Goal: Information Seeking & Learning: Understand process/instructions

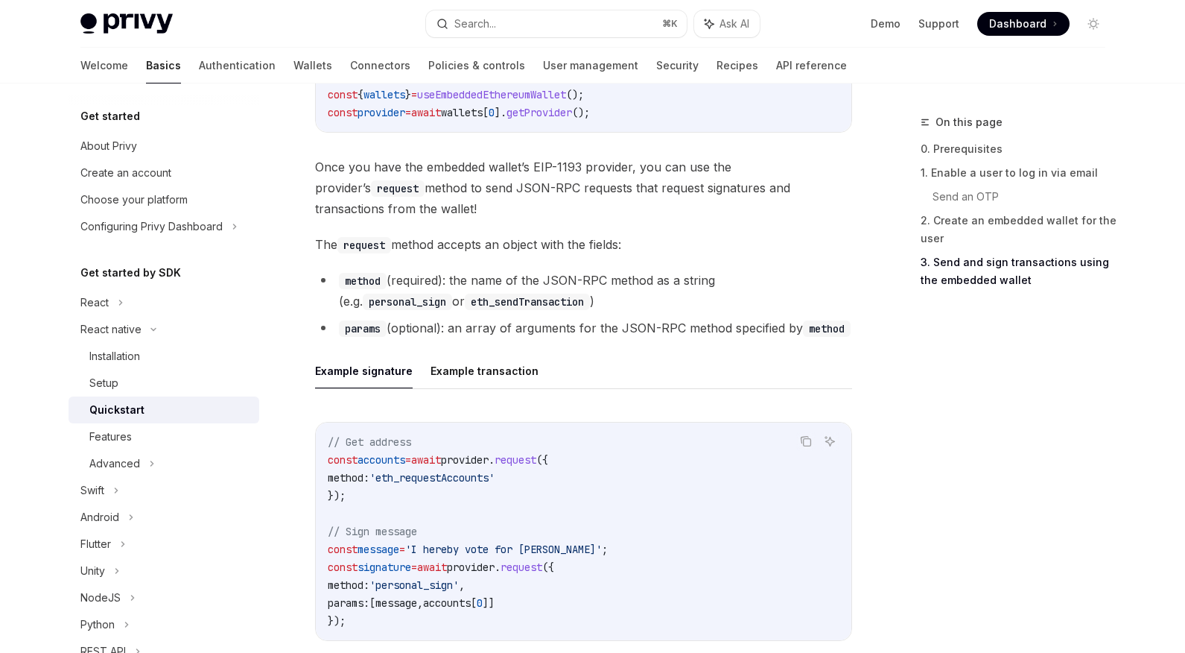
scroll to position [1893, 0]
click at [293, 72] on link "Wallets" at bounding box center [312, 66] width 39 height 36
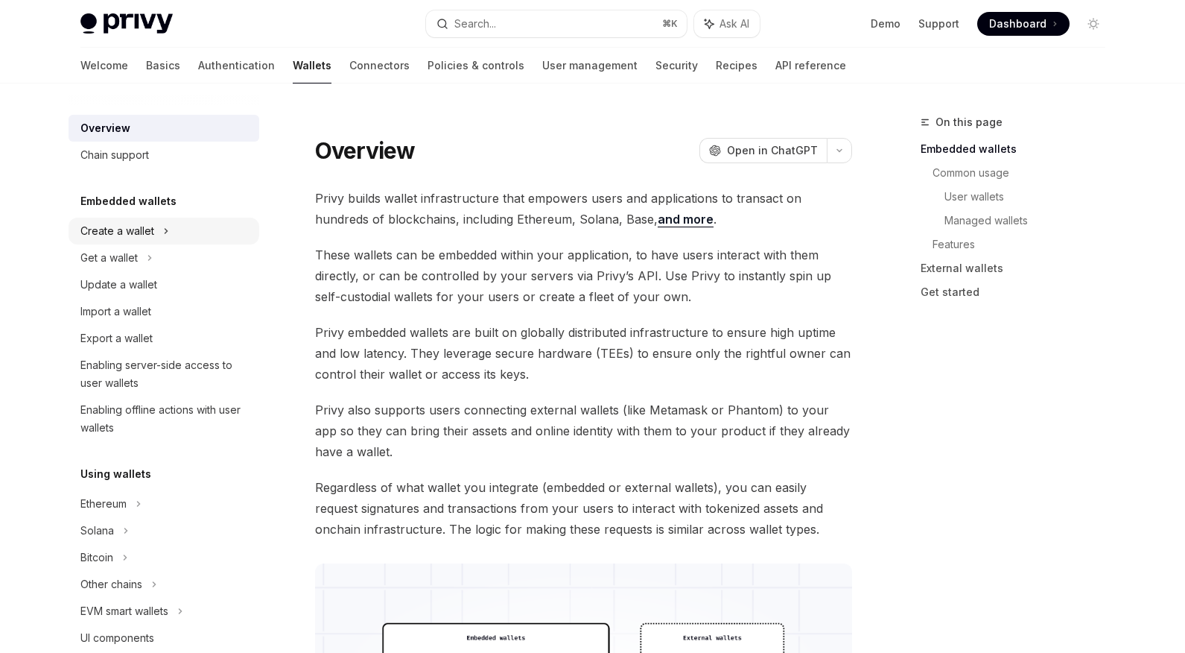
click at [149, 231] on div "Create a wallet" at bounding box center [117, 231] width 74 height 18
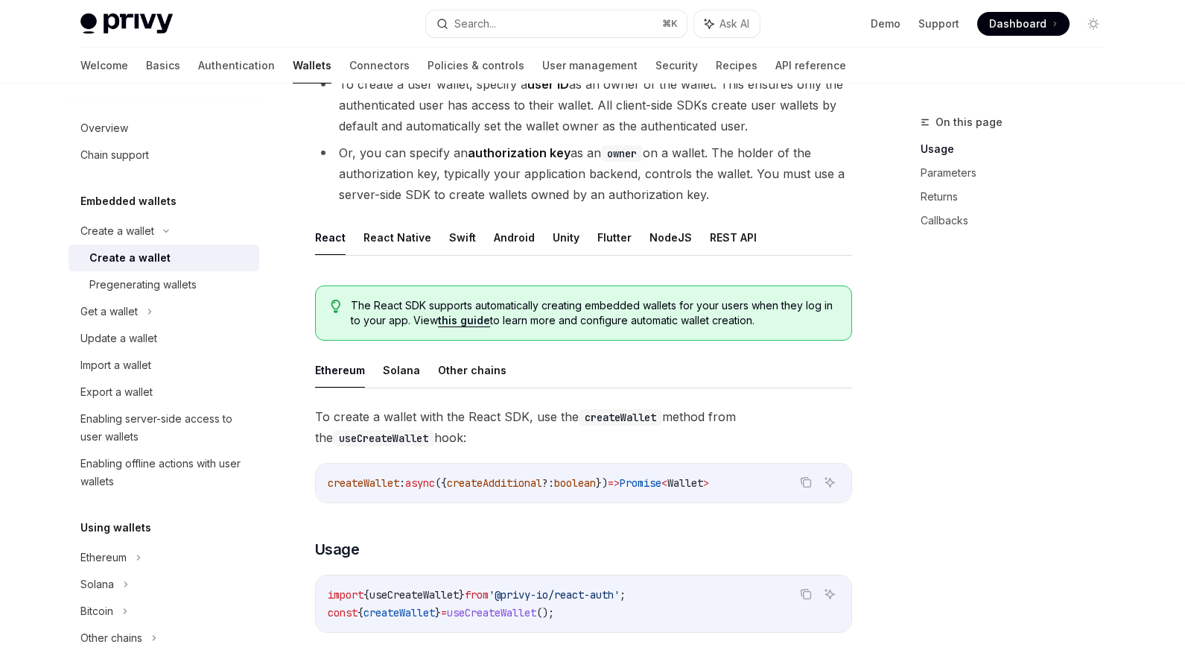
scroll to position [178, 0]
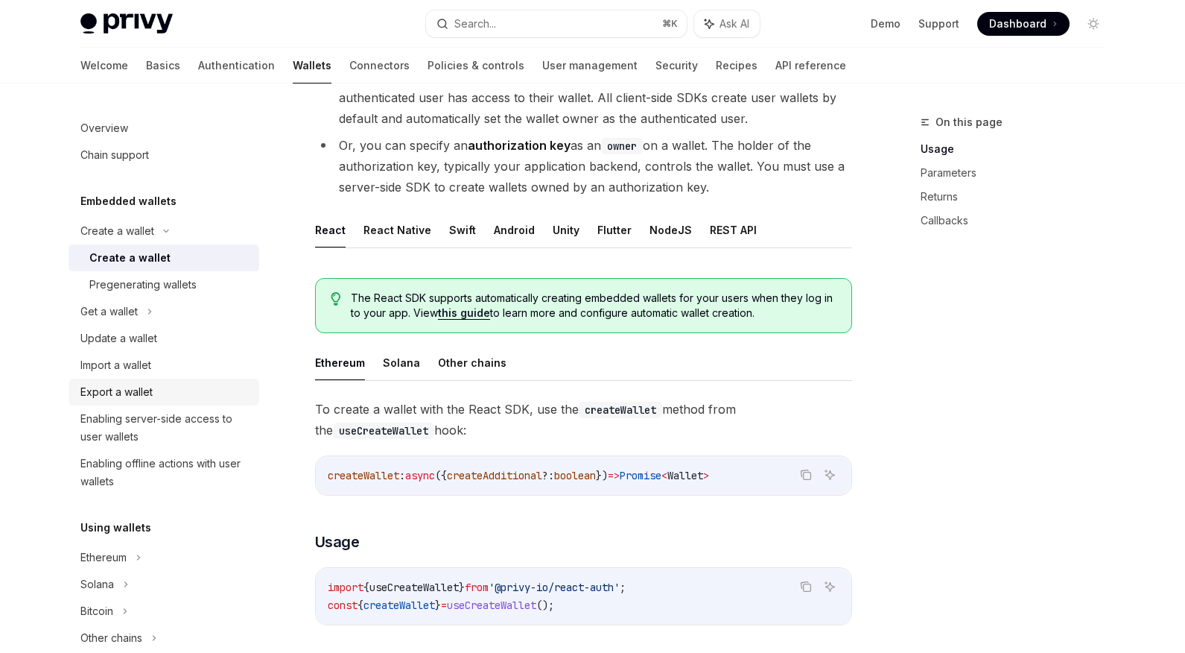
click at [171, 389] on div "Export a wallet" at bounding box center [165, 392] width 170 height 18
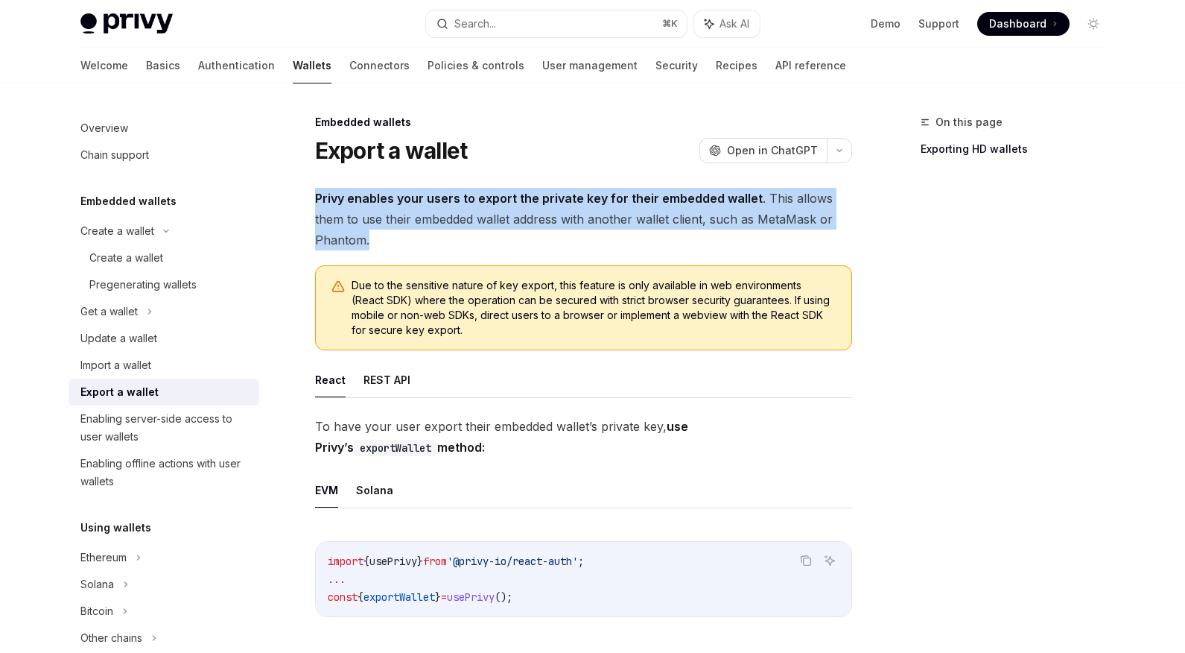
drag, startPoint x: 600, startPoint y: 232, endPoint x: 589, endPoint y: 183, distance: 49.7
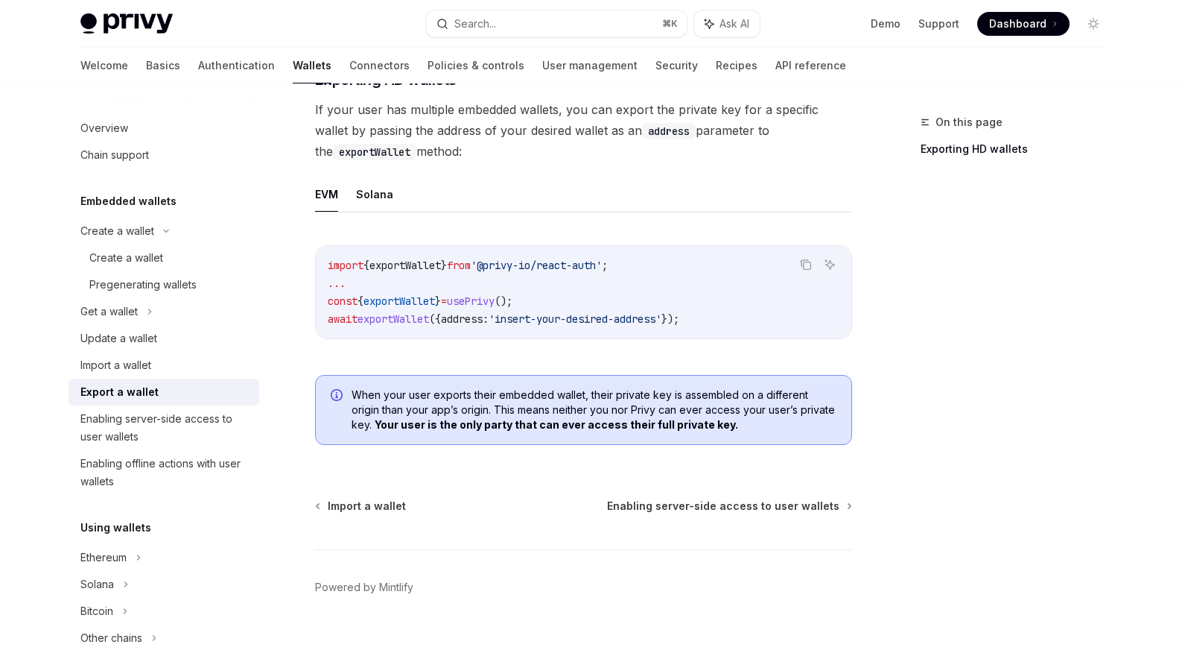
scroll to position [1392, 0]
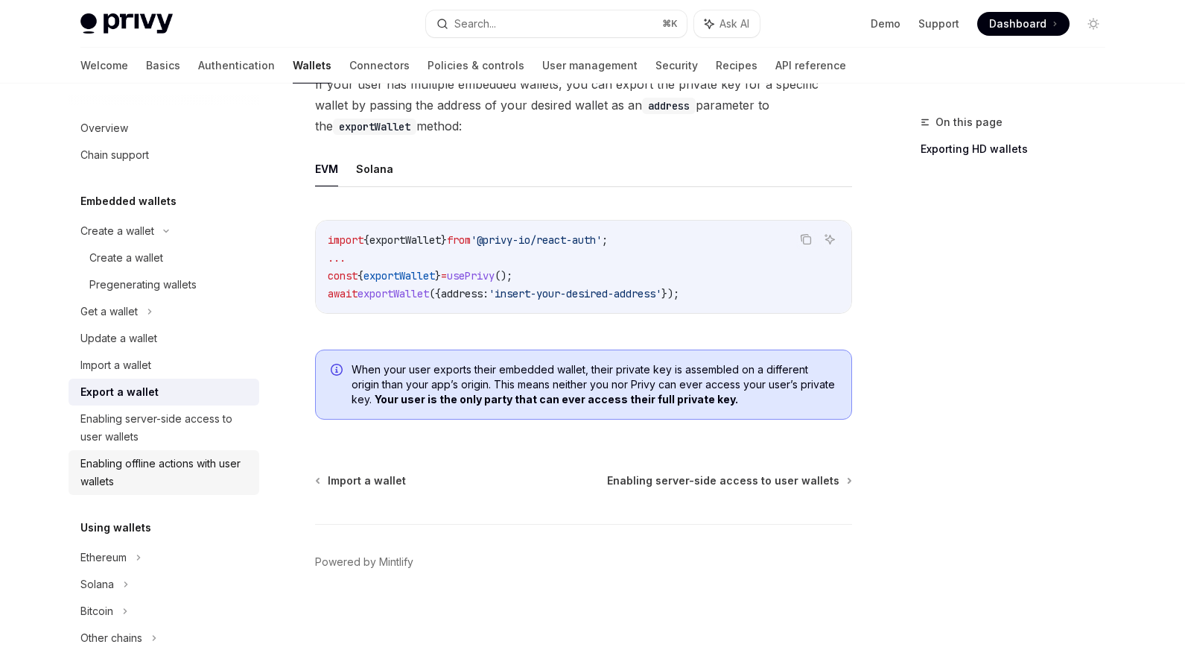
click at [194, 462] on div "Enabling offline actions with user wallets" at bounding box center [165, 472] width 170 height 36
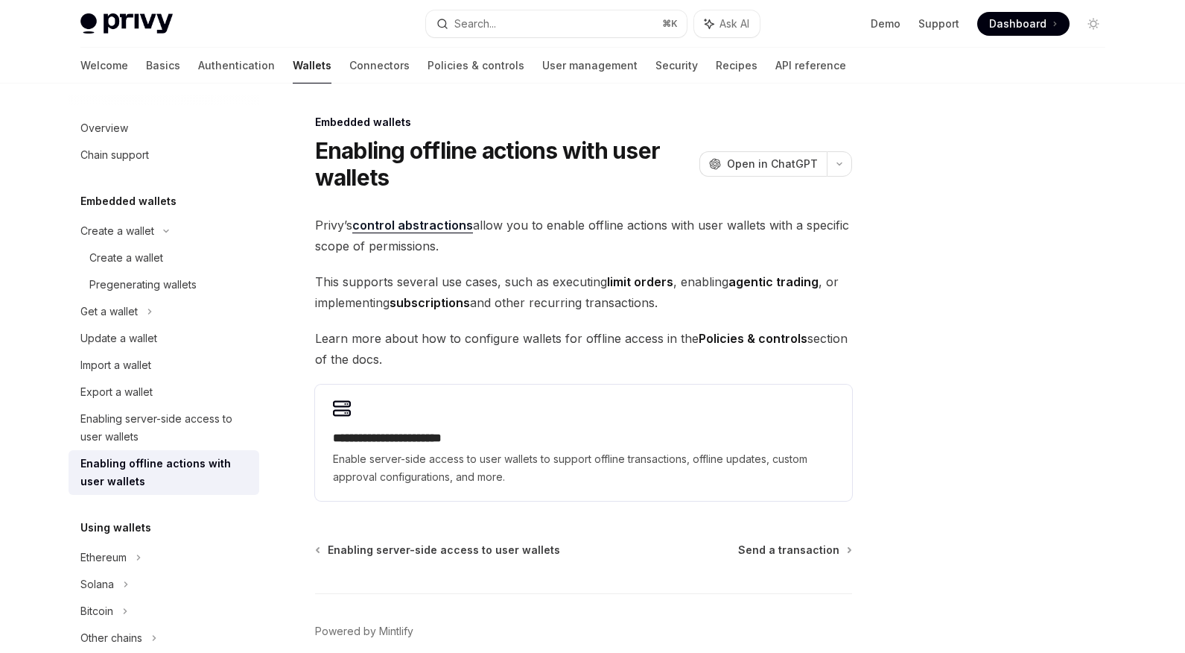
click at [419, 223] on link "control abstractions" at bounding box center [412, 226] width 121 height 16
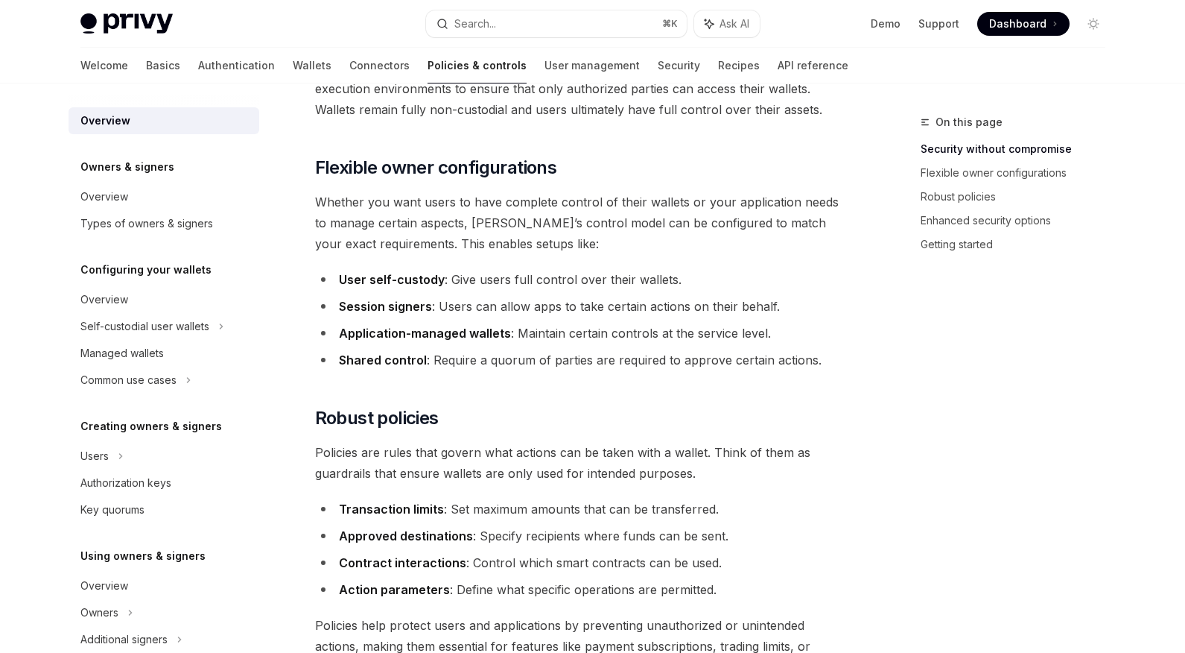
scroll to position [264, 0]
click at [581, 275] on li "User self-custody : Give users full control over their wallets." at bounding box center [583, 277] width 537 height 21
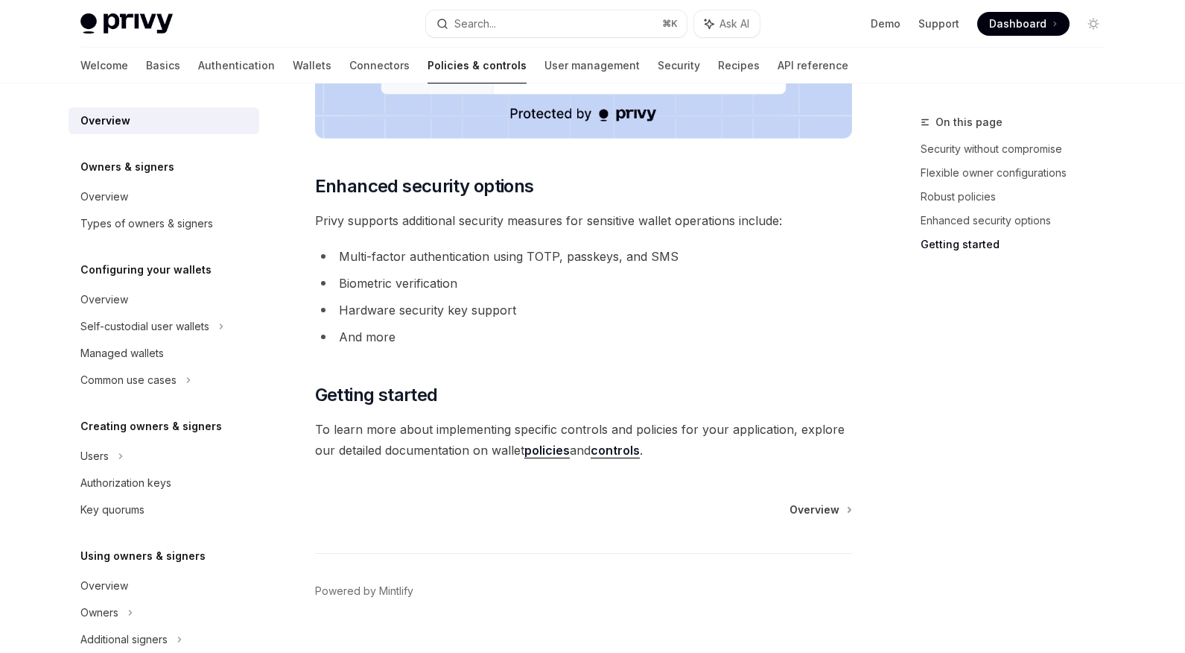
scroll to position [1238, 0]
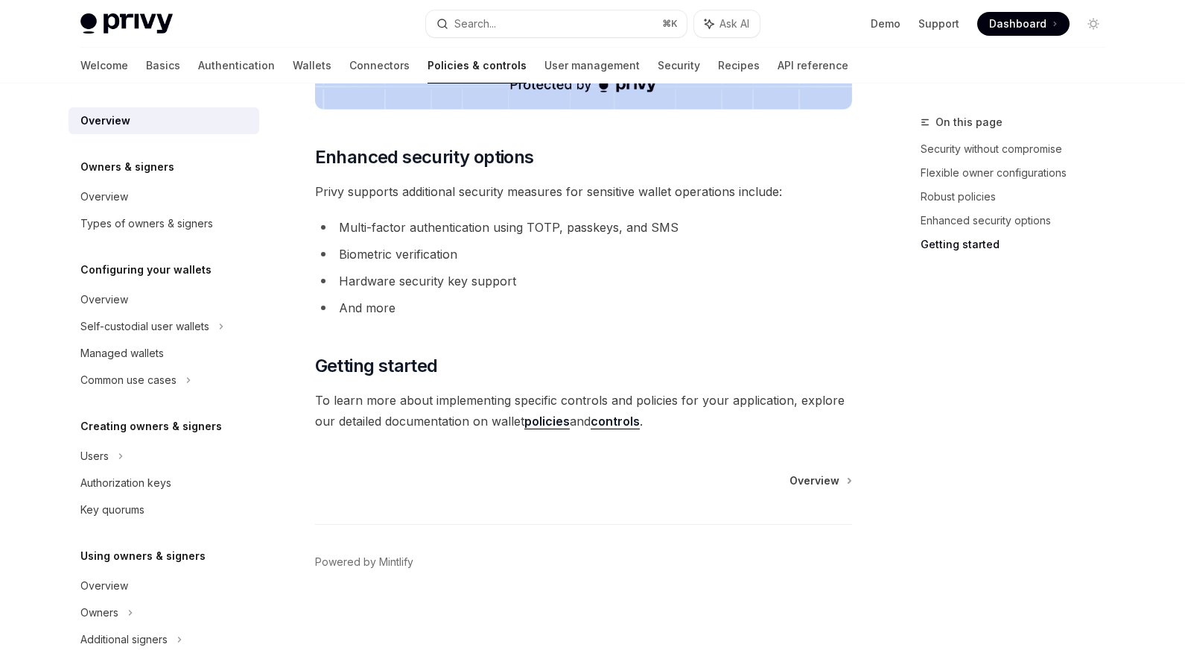
click at [612, 413] on link "controls" at bounding box center [615, 421] width 49 height 16
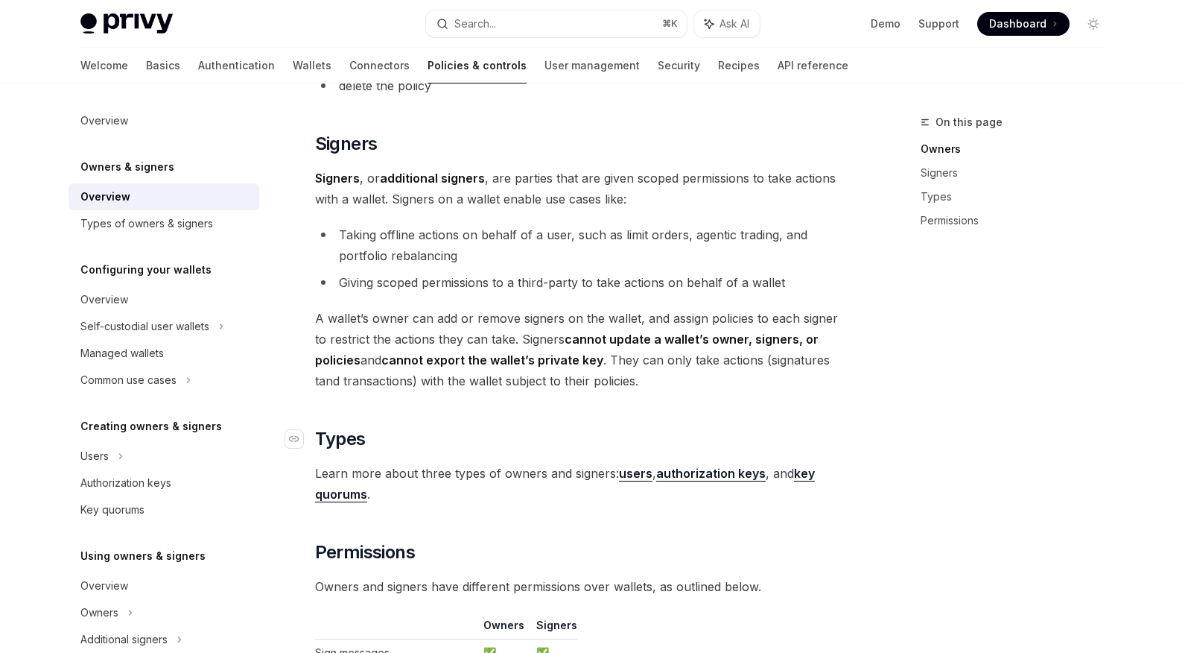
scroll to position [843, 0]
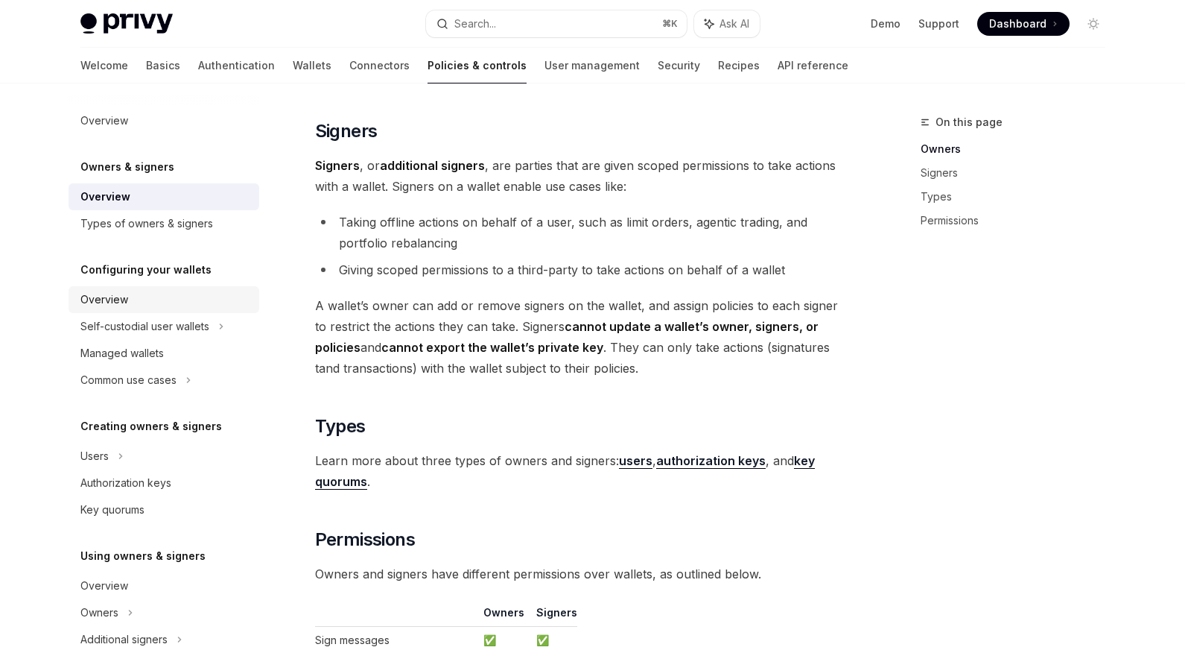
click at [150, 307] on div "Overview" at bounding box center [165, 300] width 170 height 18
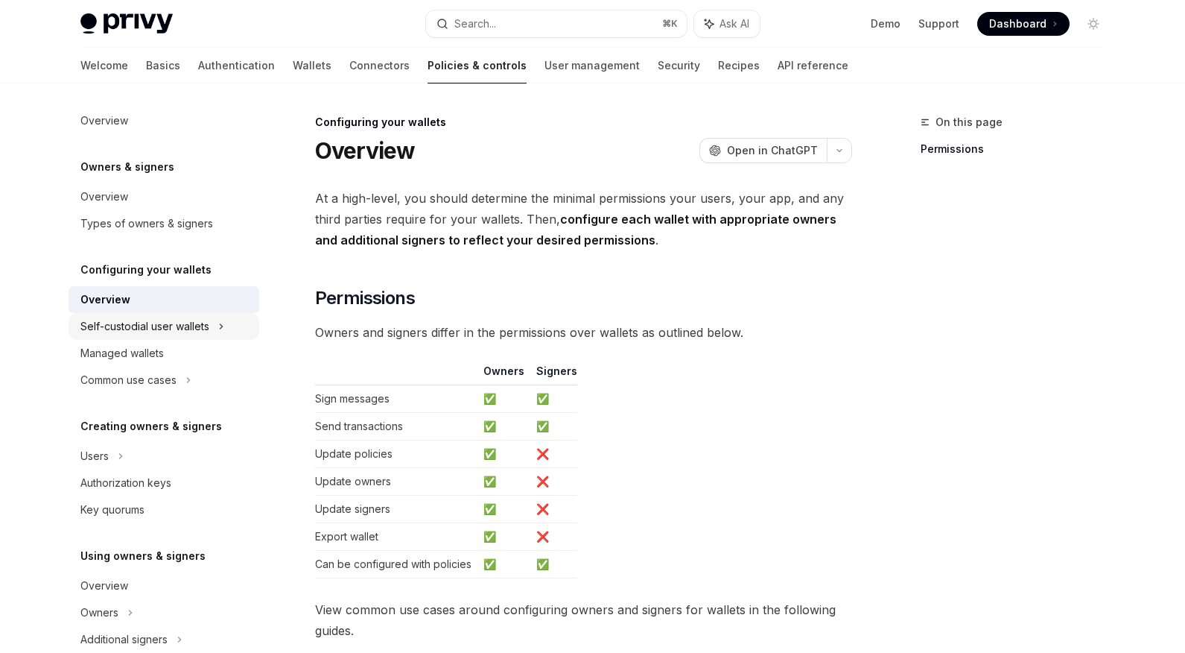
click at [163, 328] on div "Self-custodial user wallets" at bounding box center [144, 326] width 129 height 18
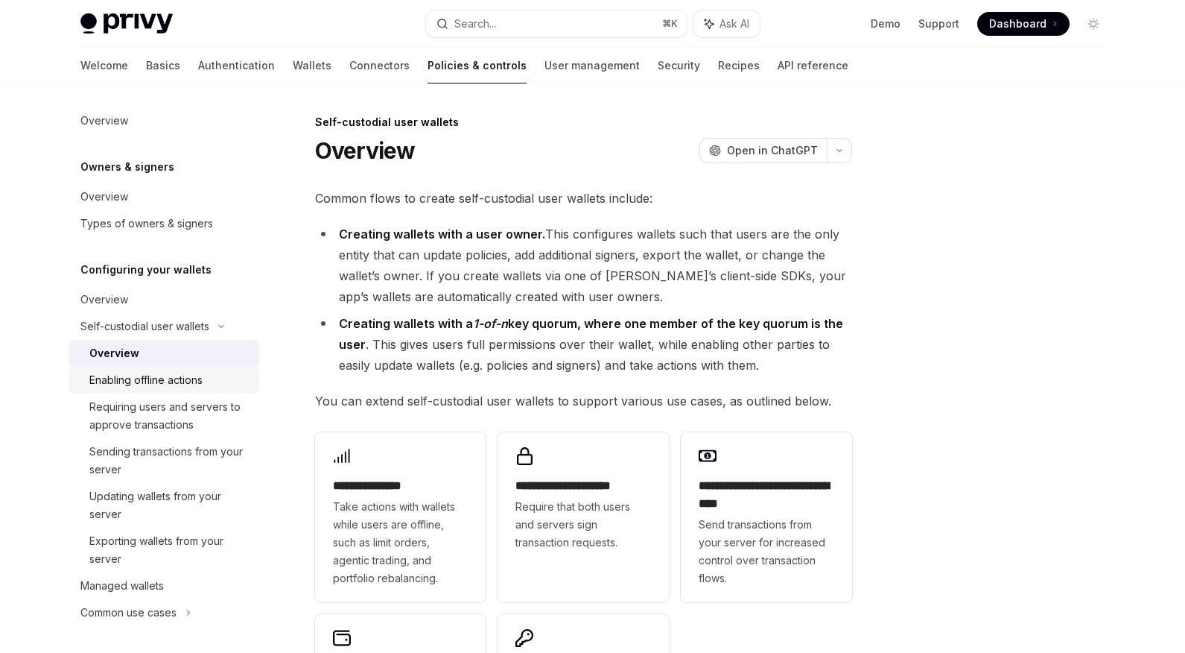
click at [158, 384] on div "Enabling offline actions" at bounding box center [145, 380] width 113 height 18
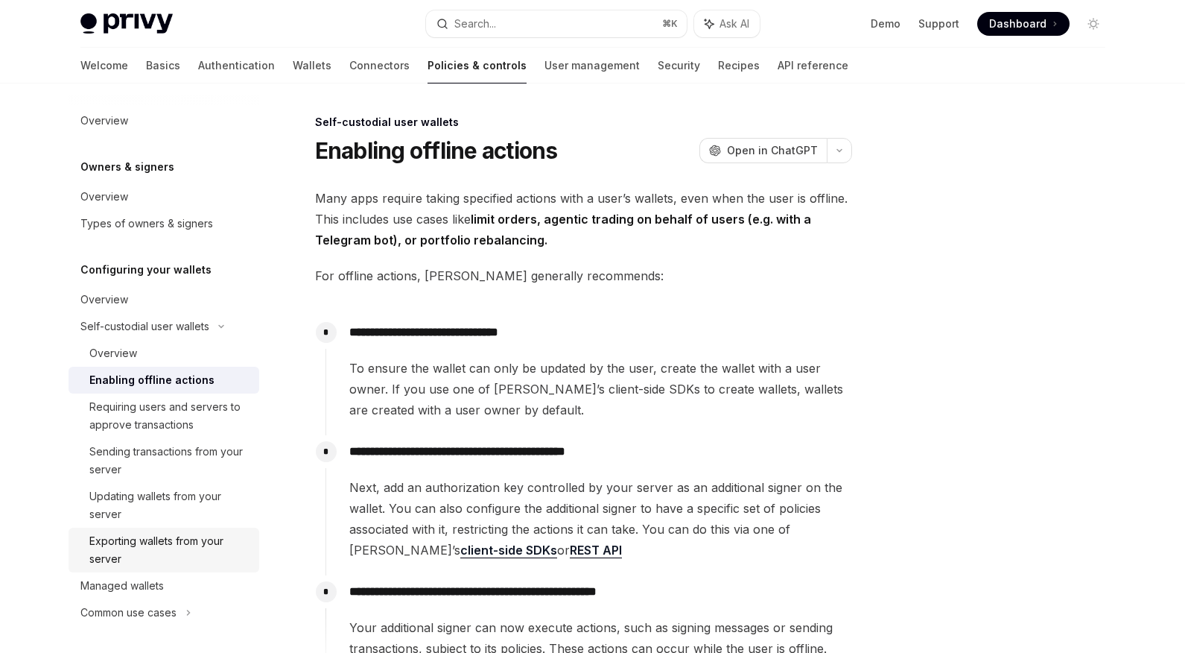
click at [182, 549] on div "Exporting wallets from your server" at bounding box center [169, 550] width 161 height 36
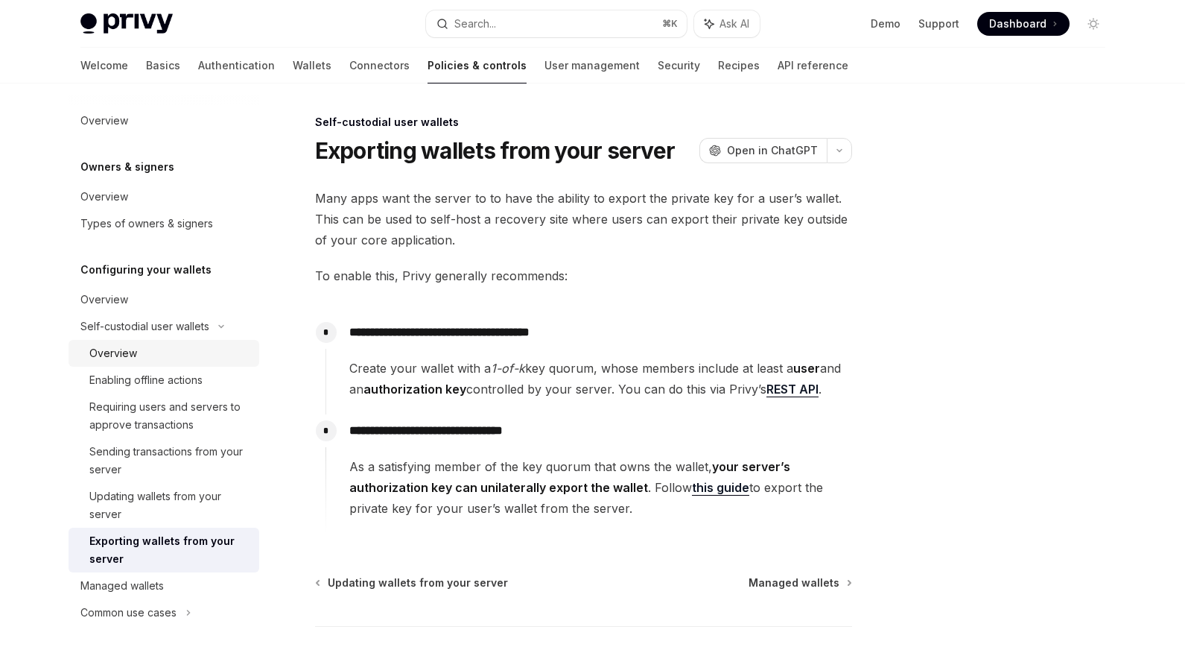
click at [163, 340] on link "Overview" at bounding box center [164, 353] width 191 height 27
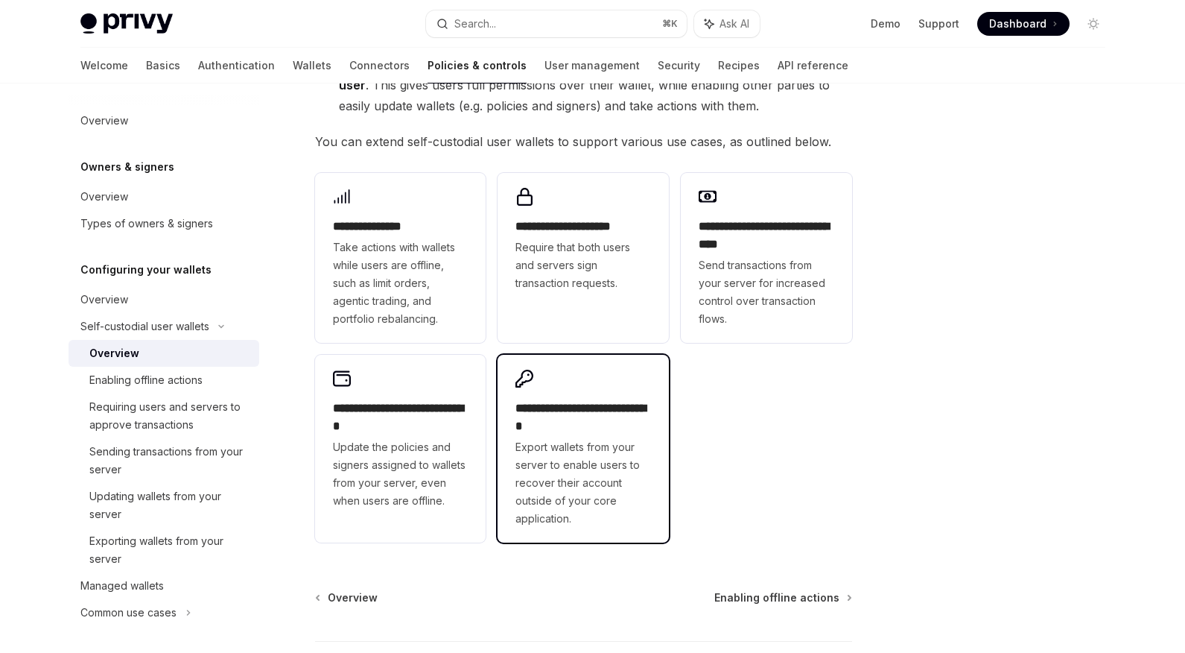
scroll to position [247, 0]
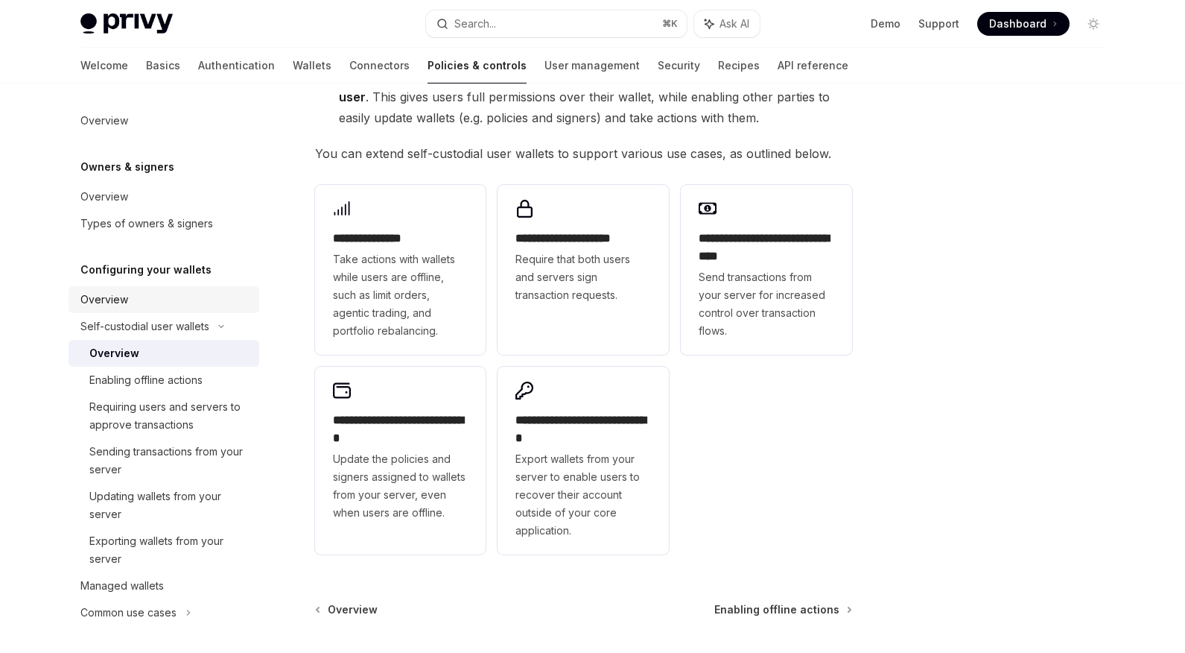
click at [143, 297] on div "Overview" at bounding box center [165, 300] width 170 height 18
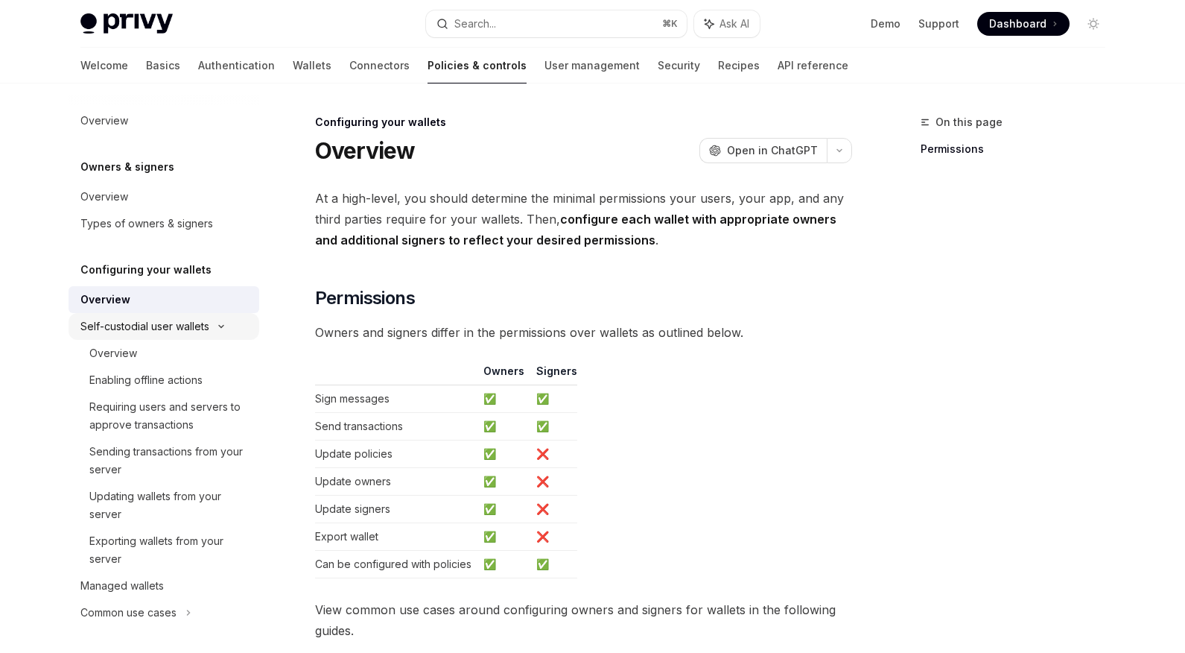
click at [144, 330] on div "Self-custodial user wallets" at bounding box center [144, 326] width 129 height 18
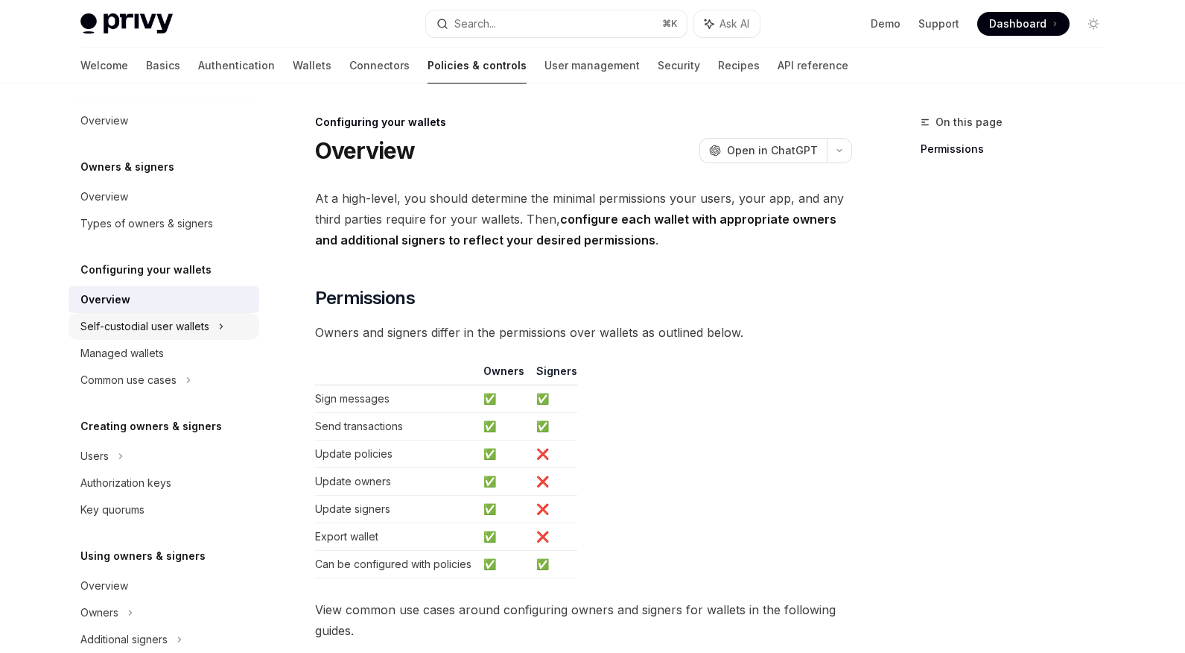
click at [173, 326] on div "Self-custodial user wallets" at bounding box center [144, 326] width 129 height 18
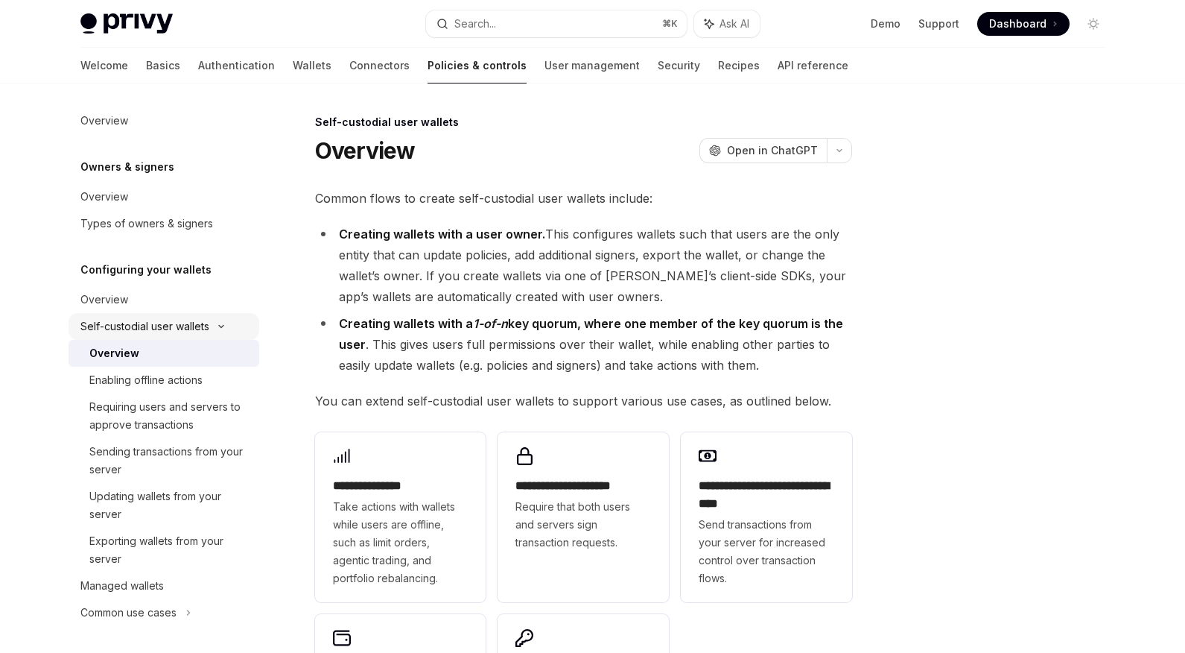
click at [173, 326] on div "Self-custodial user wallets" at bounding box center [144, 326] width 129 height 18
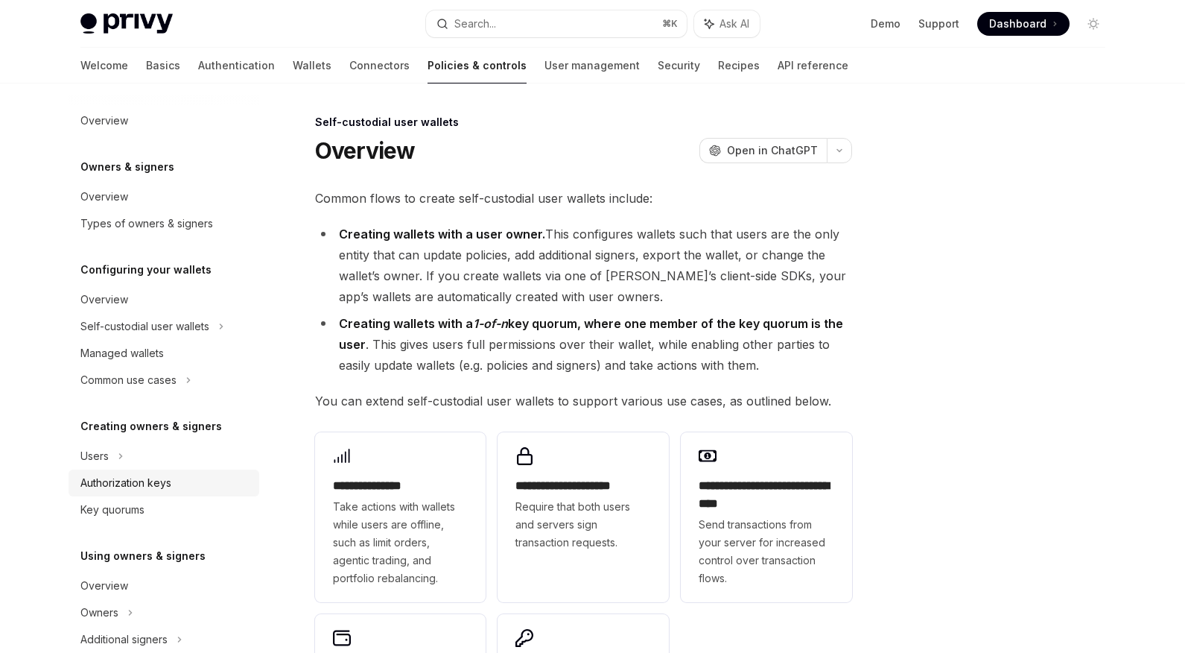
click at [122, 477] on div "Authorization keys" at bounding box center [125, 483] width 91 height 18
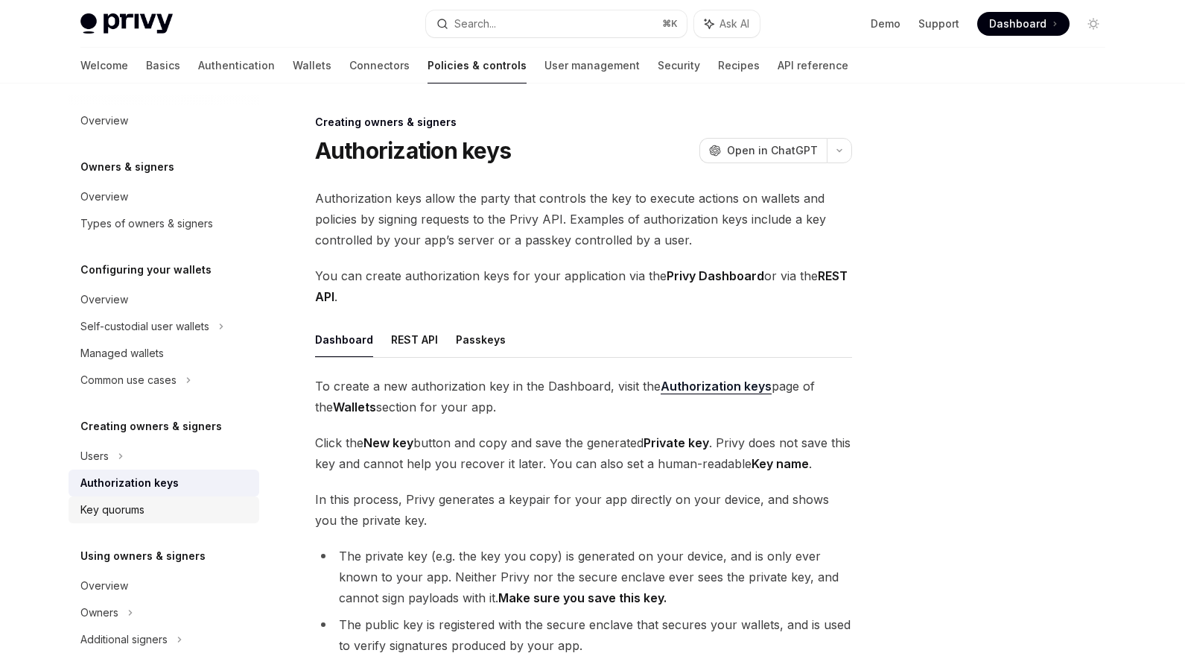
click at [130, 505] on div "Key quorums" at bounding box center [112, 510] width 64 height 18
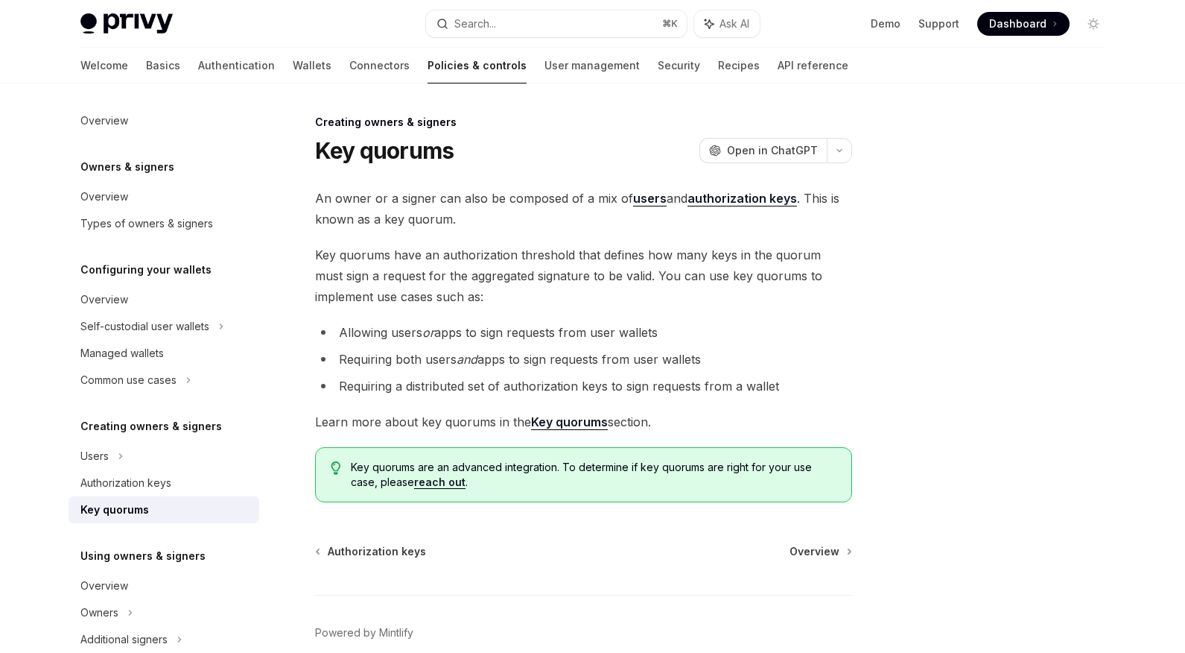
type textarea "*"
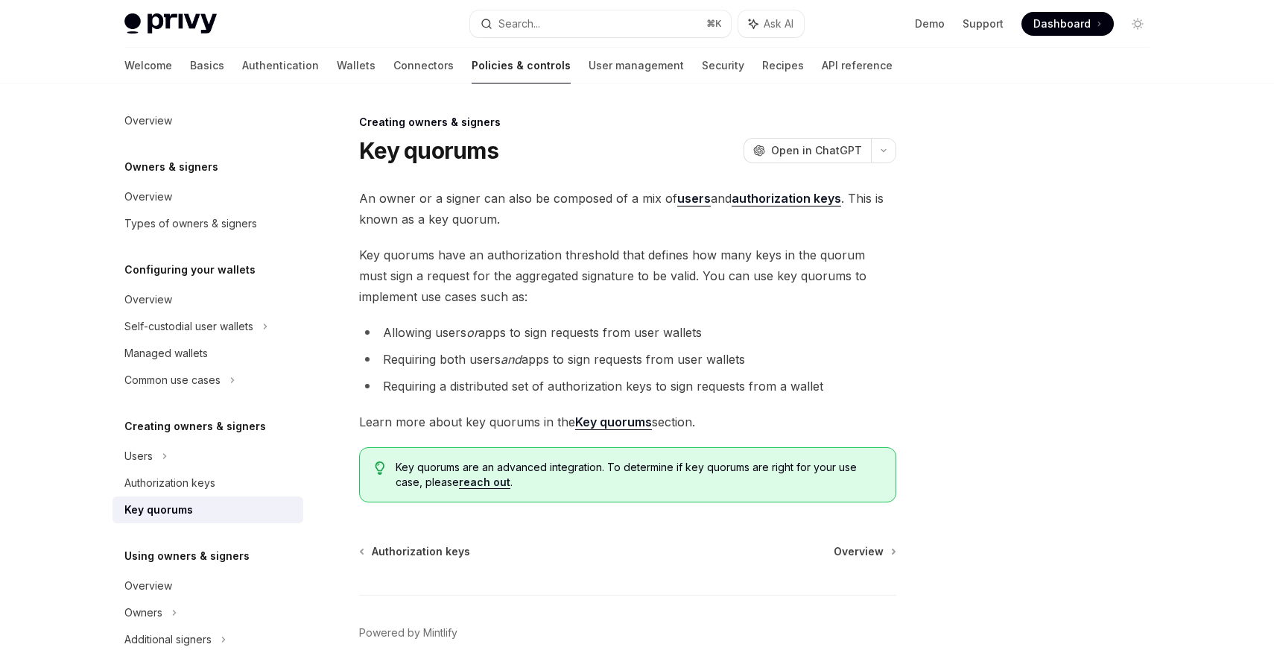
click at [1045, 23] on span "Dashboard" at bounding box center [1061, 23] width 57 height 15
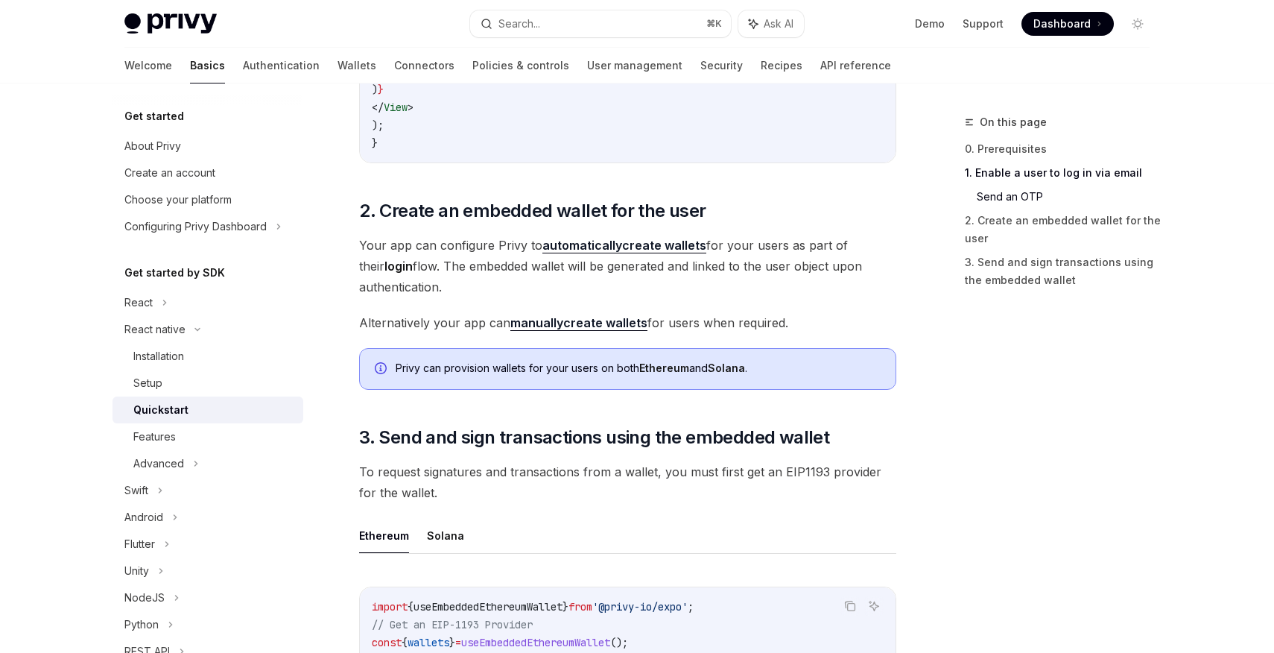
scroll to position [1353, 0]
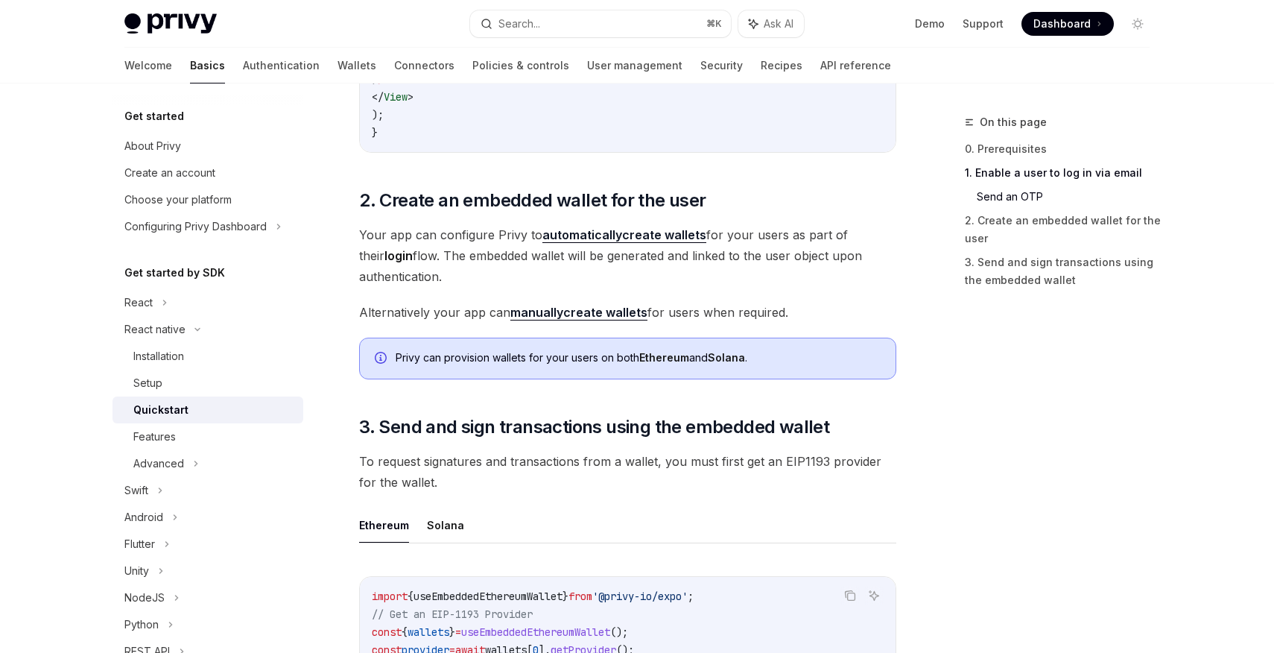
drag, startPoint x: 522, startPoint y: 279, endPoint x: 552, endPoint y: 218, distance: 68.6
click at [552, 218] on div "​ 0. Prerequisites This guide assumes that you have completed the setup guide. …" at bounding box center [627, 111] width 537 height 2458
click at [510, 265] on span "Your app can configure Privy to automatically create wallets for your users as …" at bounding box center [627, 255] width 537 height 63
click at [597, 231] on strong "automatically" at bounding box center [582, 234] width 80 height 15
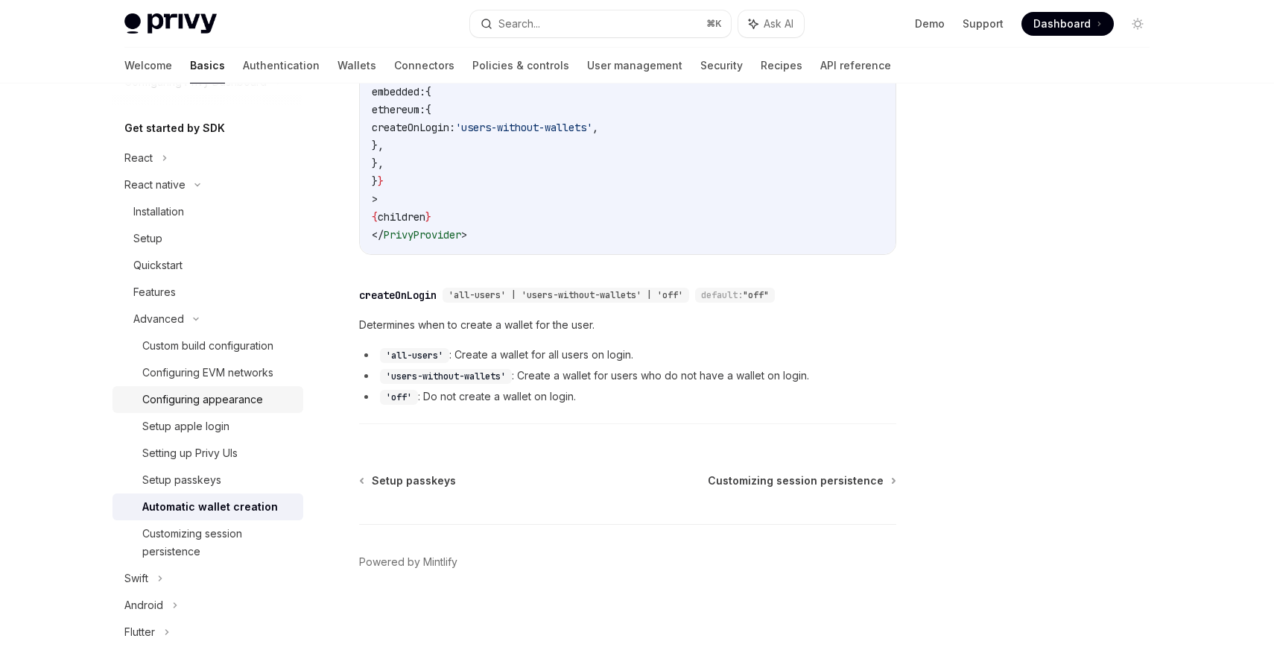
scroll to position [142, 0]
click at [187, 215] on div "Installation" at bounding box center [213, 214] width 161 height 18
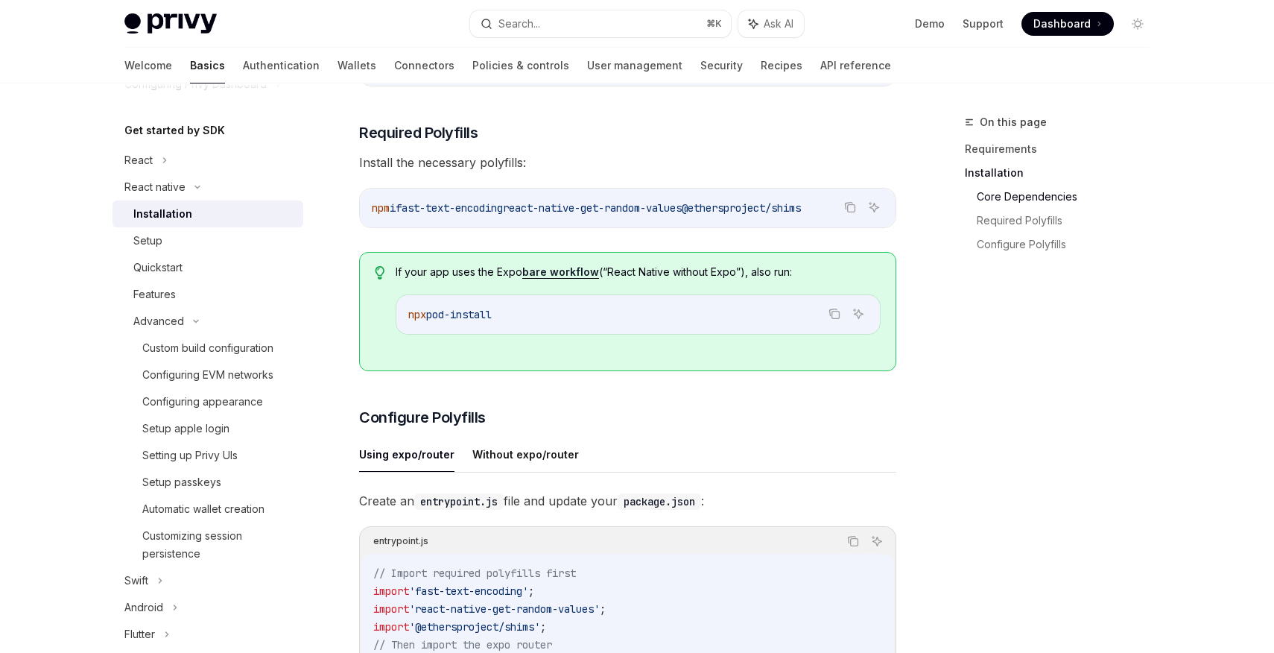
scroll to position [369, 0]
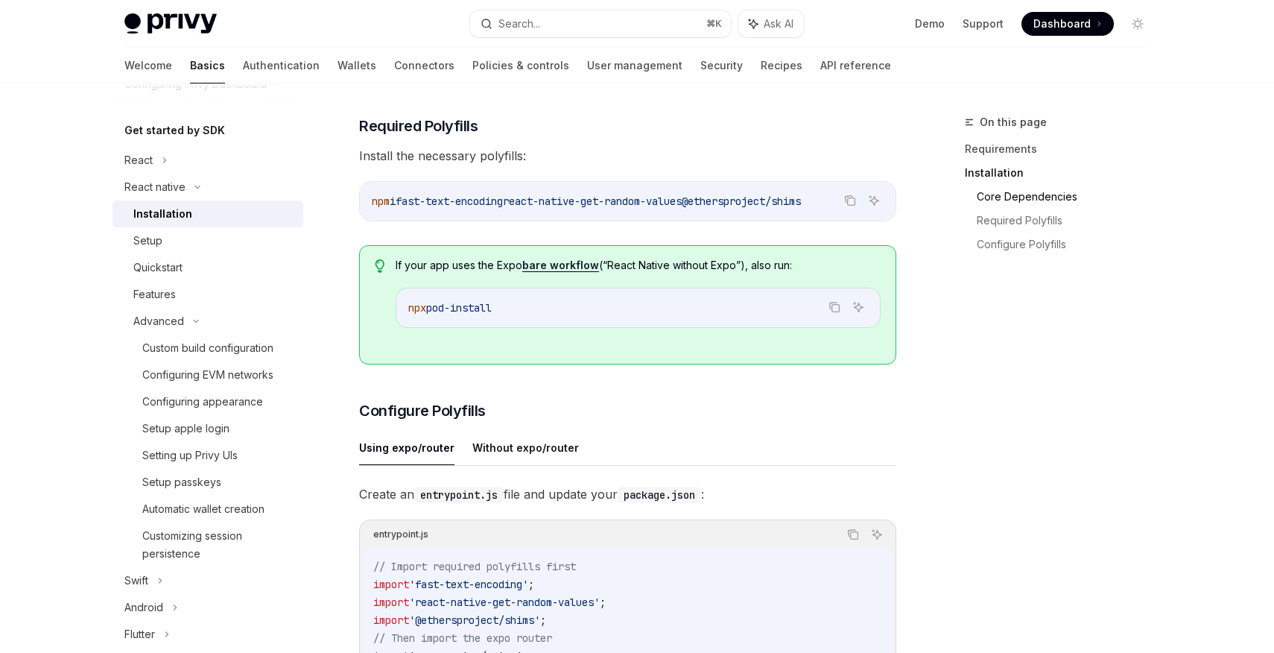
click at [617, 271] on span "If your app uses the Expo bare workflow (“React Native without Expo”), also run:" at bounding box center [638, 265] width 485 height 15
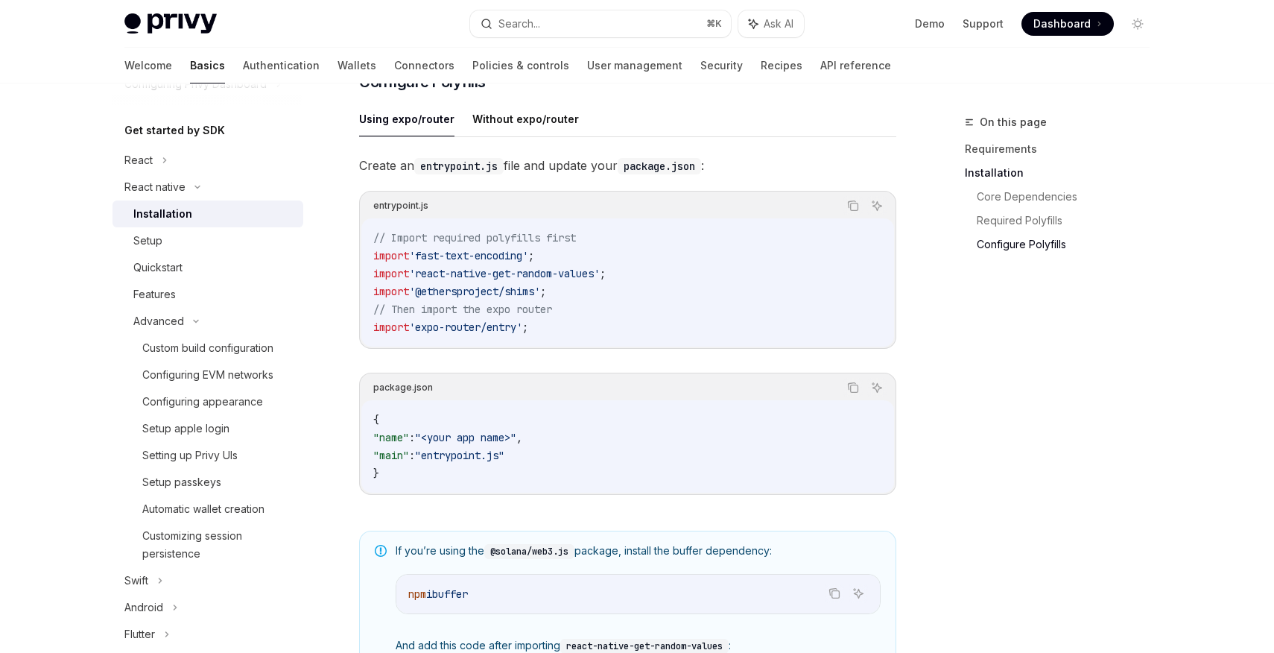
scroll to position [694, 0]
click at [193, 229] on link "Setup" at bounding box center [207, 240] width 191 height 27
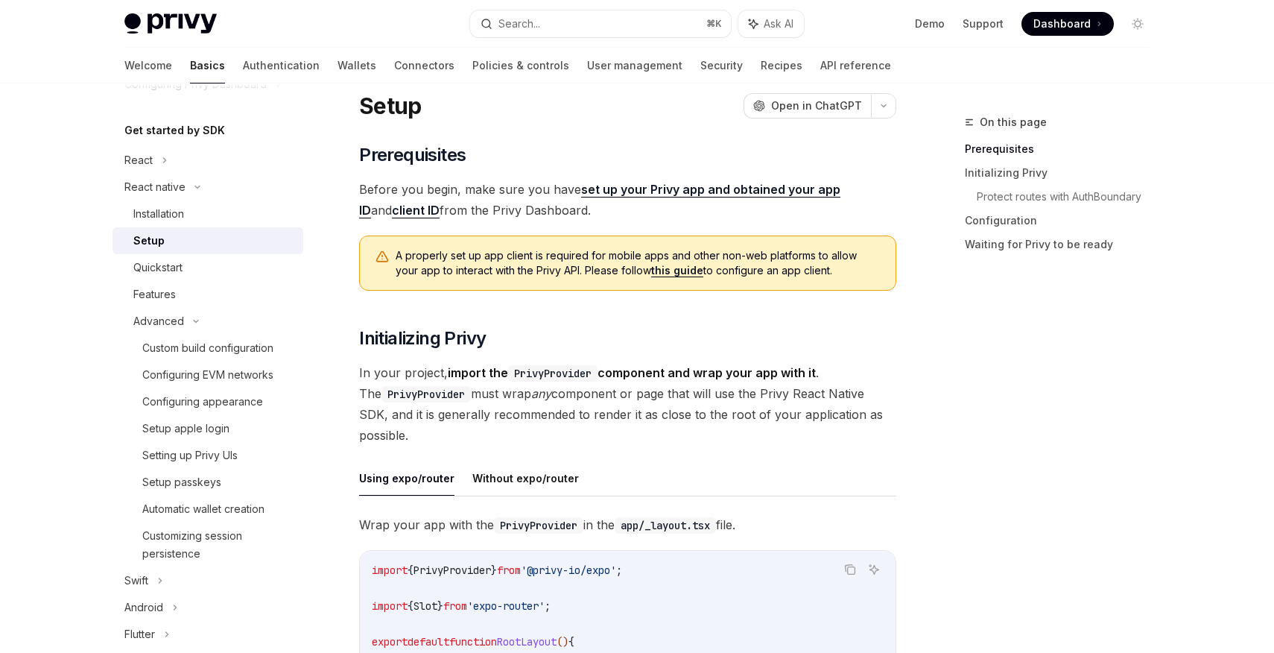
scroll to position [45, 0]
click at [615, 257] on span "A properly set up app client is required for mobile apps and other non-web plat…" at bounding box center [638, 262] width 485 height 30
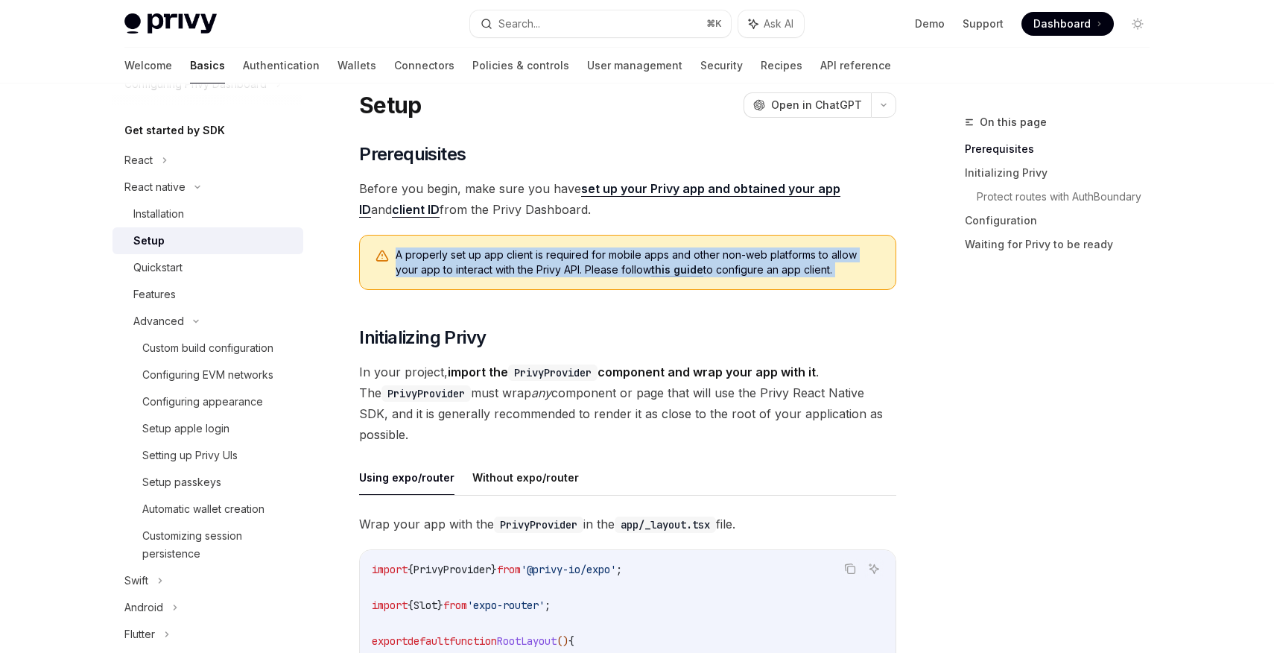
click at [615, 257] on span "A properly set up app client is required for mobile apps and other non-web plat…" at bounding box center [638, 262] width 485 height 30
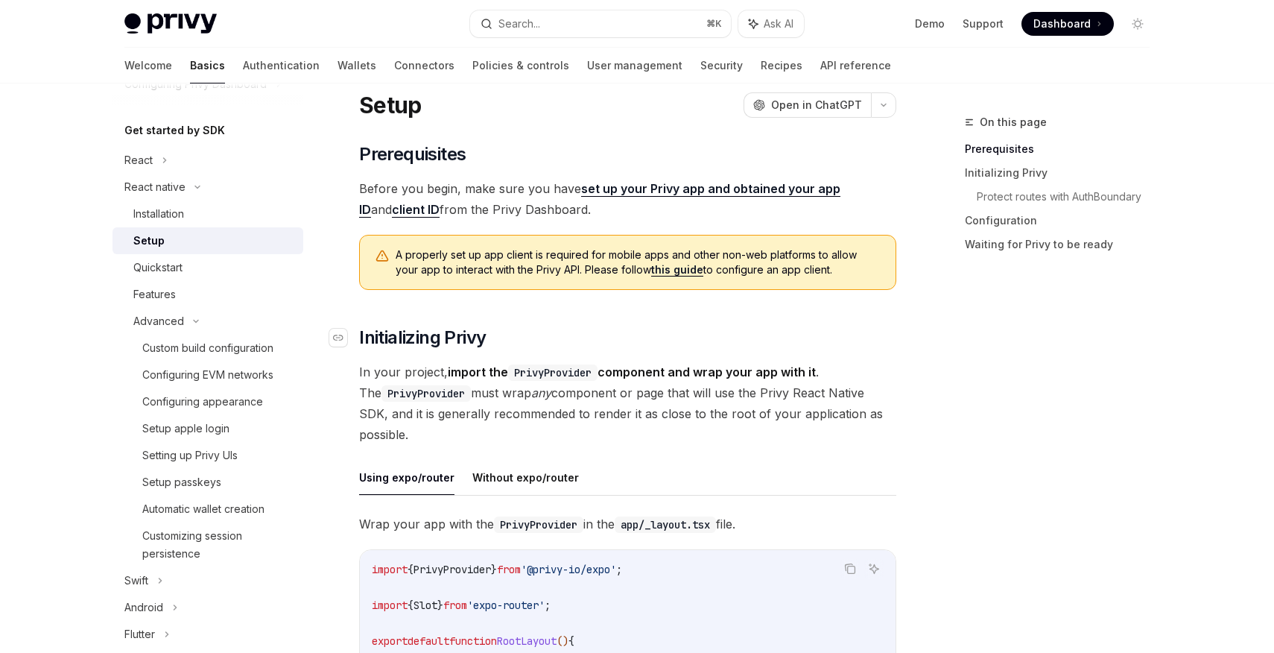
click at [589, 337] on h2 "​ Initializing Privy" at bounding box center [627, 338] width 537 height 24
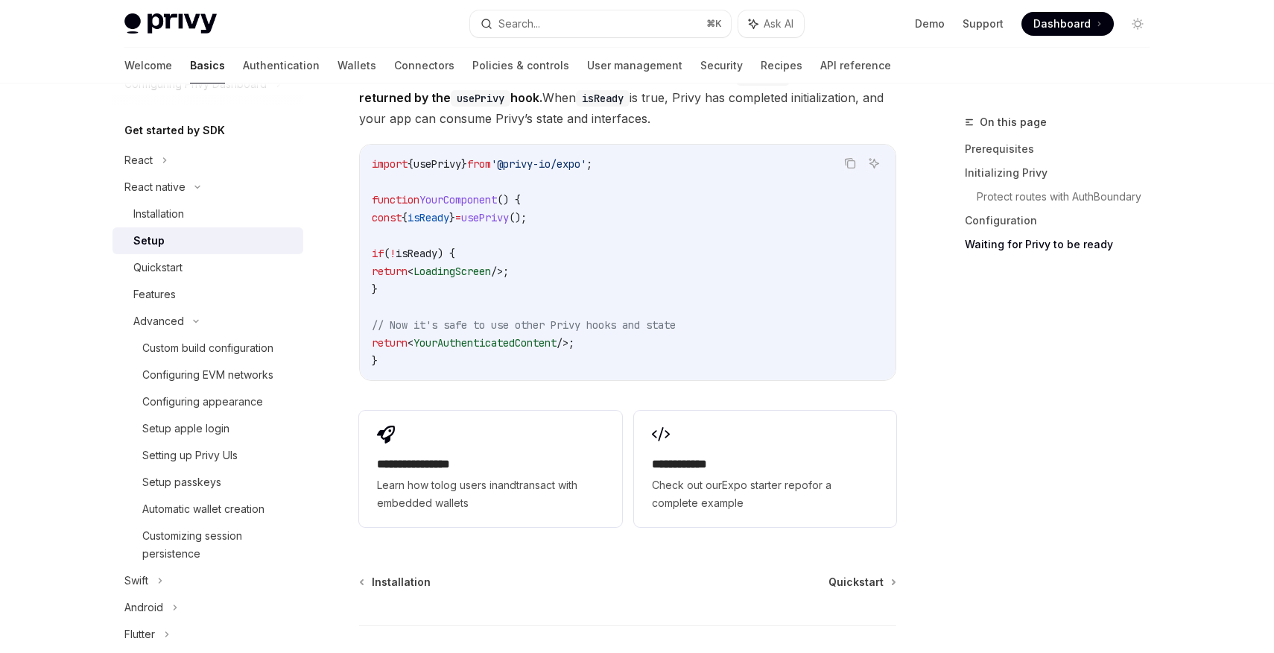
scroll to position [1173, 0]
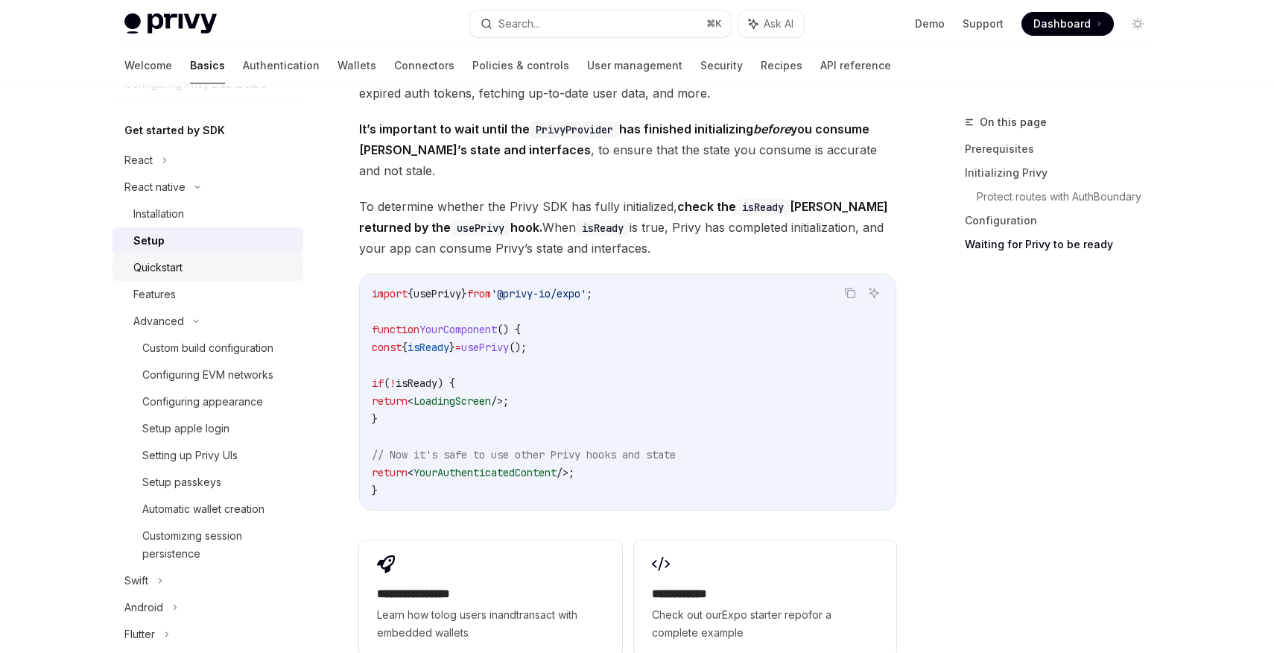
click at [220, 270] on div "Quickstart" at bounding box center [213, 267] width 161 height 18
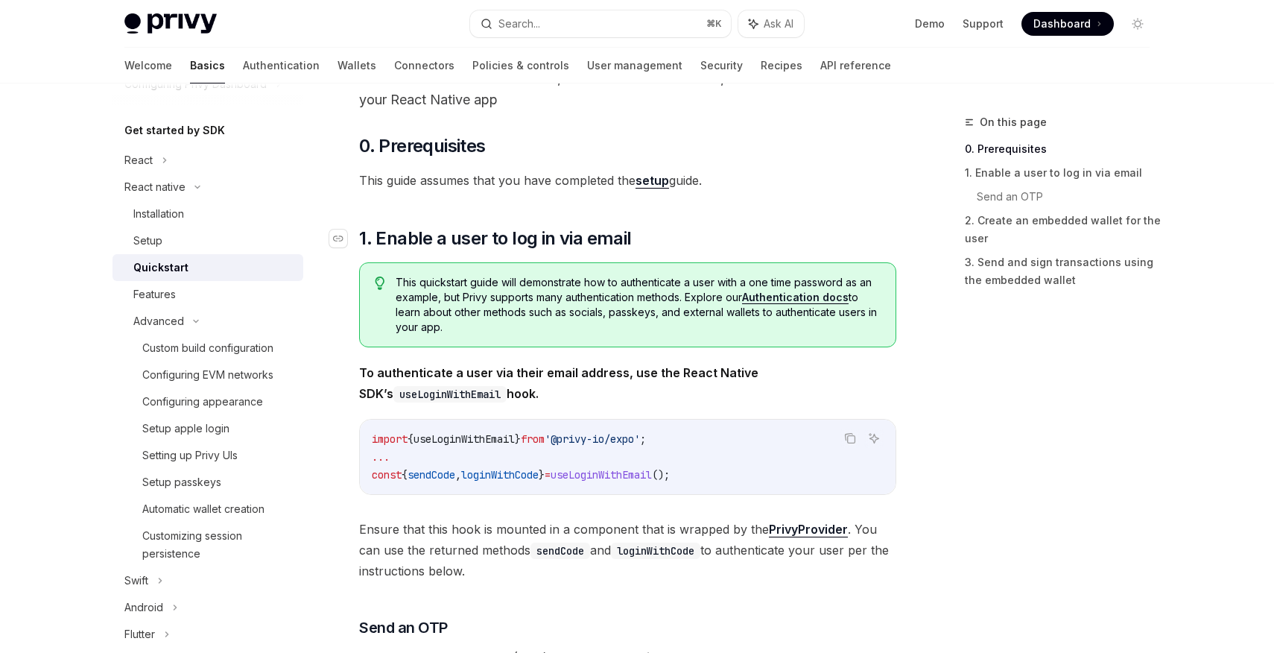
scroll to position [106, 0]
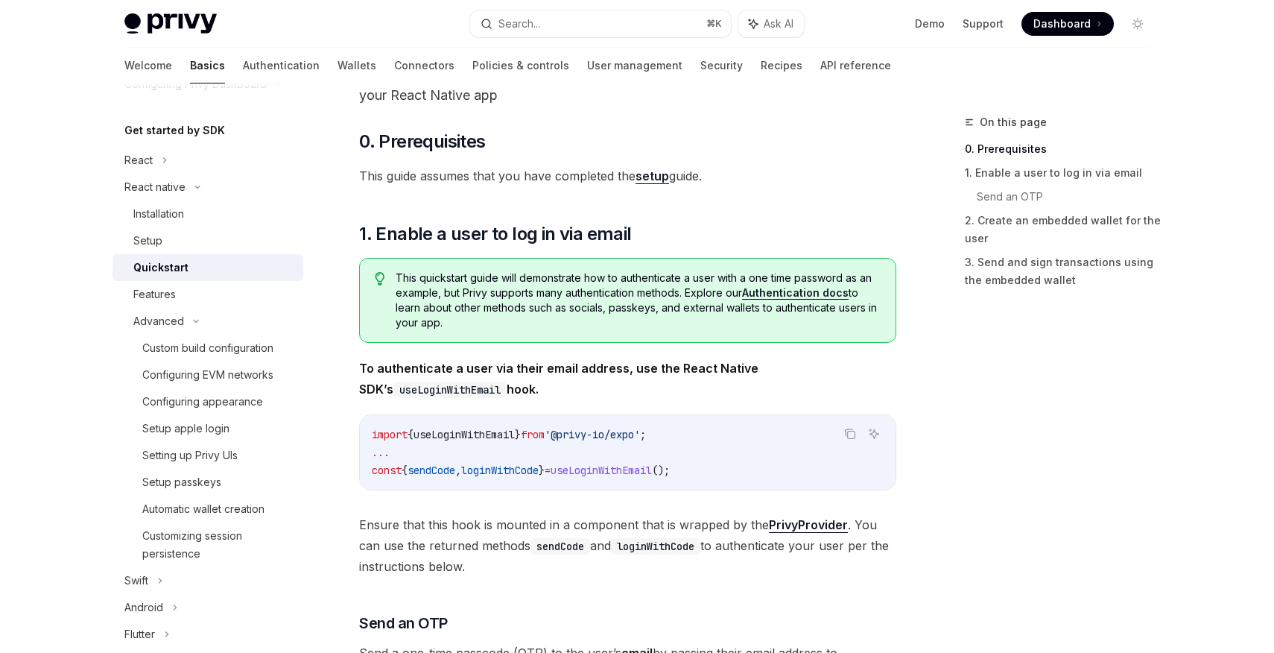
click at [788, 295] on link "Authentication docs" at bounding box center [795, 292] width 107 height 13
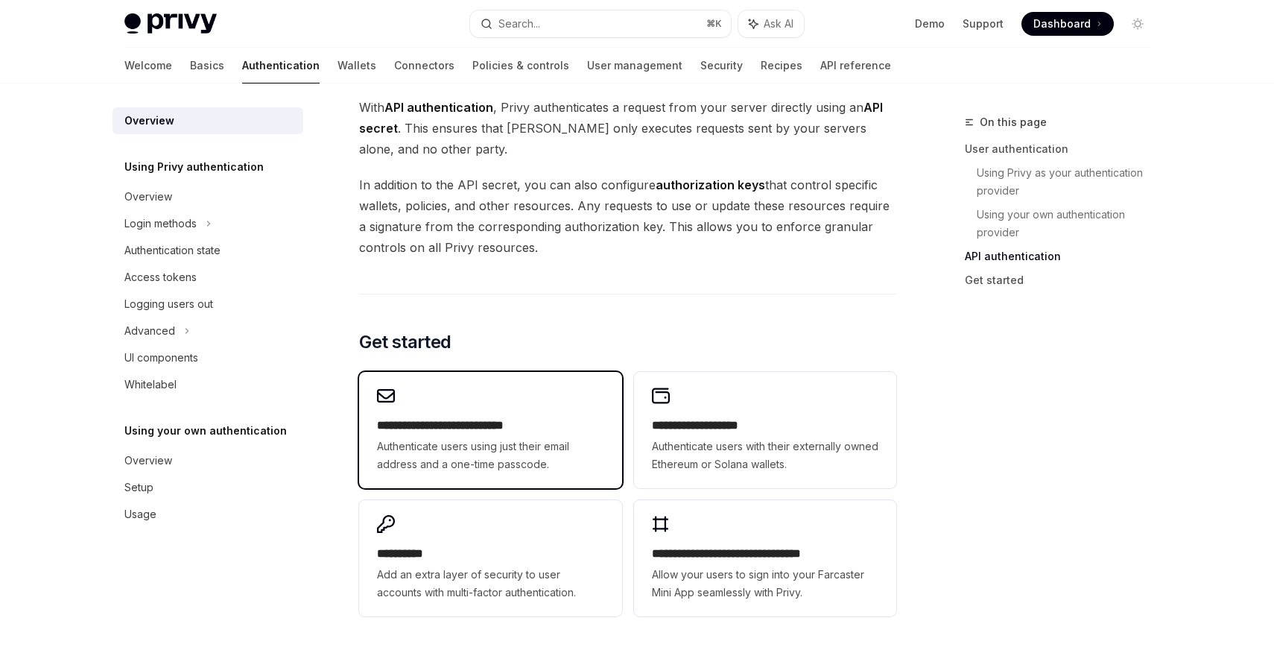
scroll to position [1102, 0]
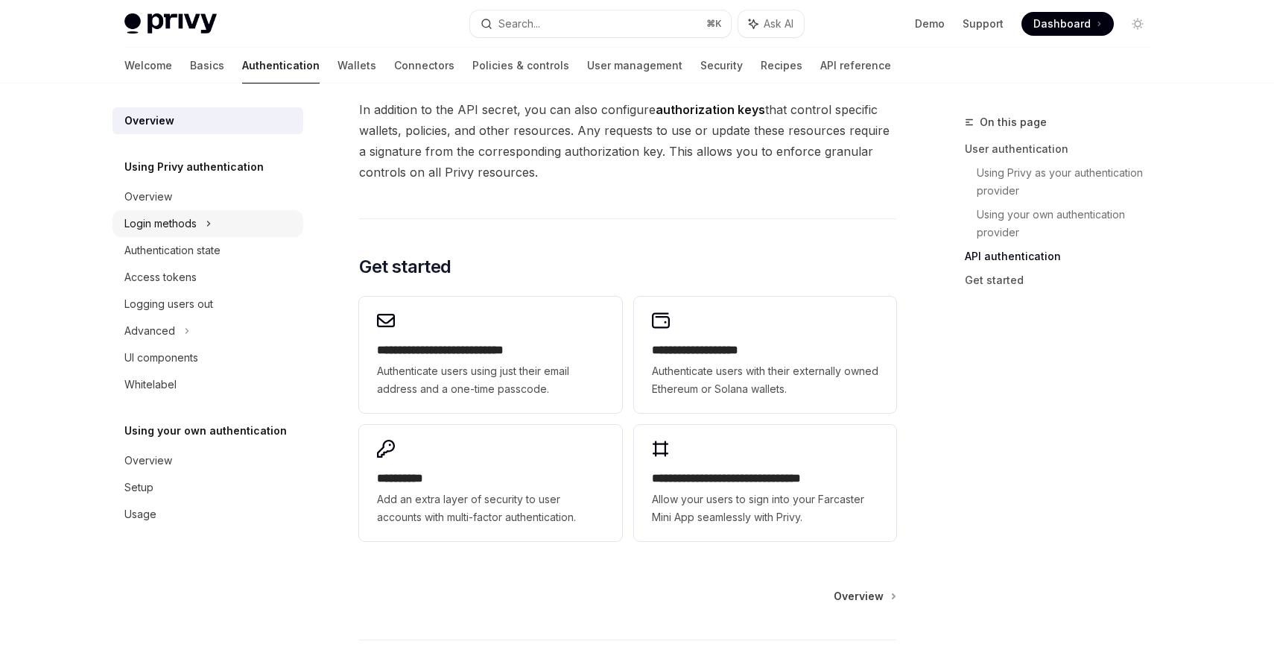
click at [160, 212] on div "Login methods" at bounding box center [207, 223] width 191 height 27
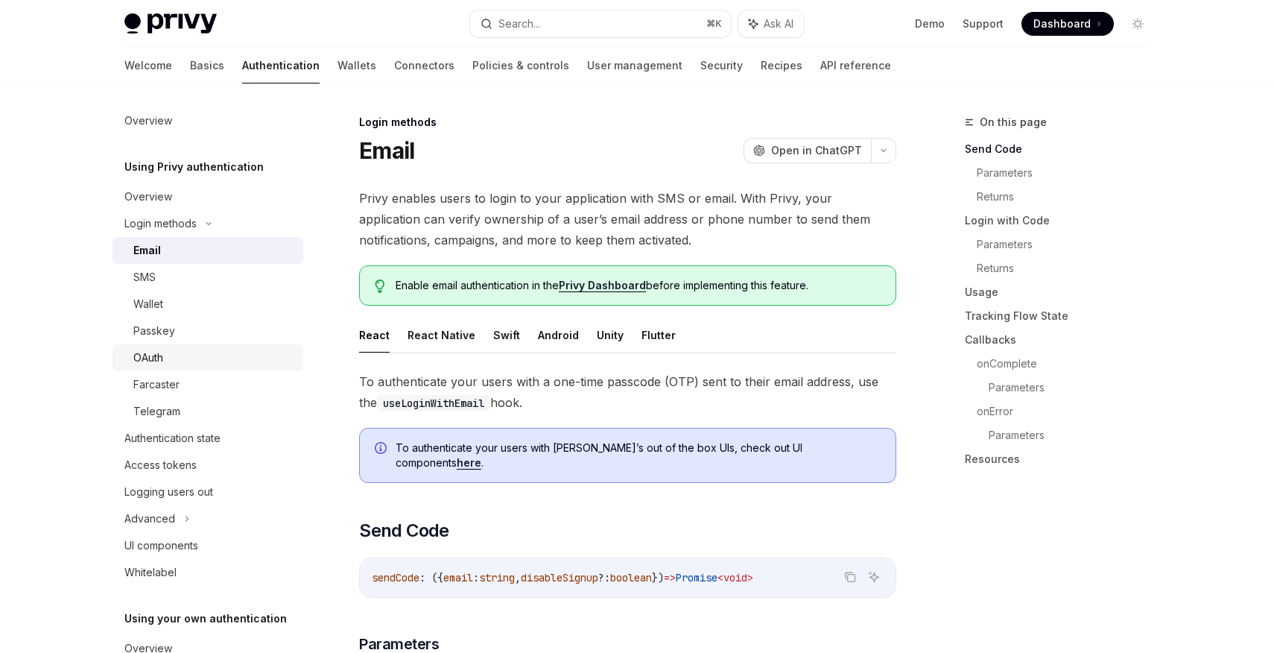
click at [182, 365] on div "OAuth" at bounding box center [213, 358] width 161 height 18
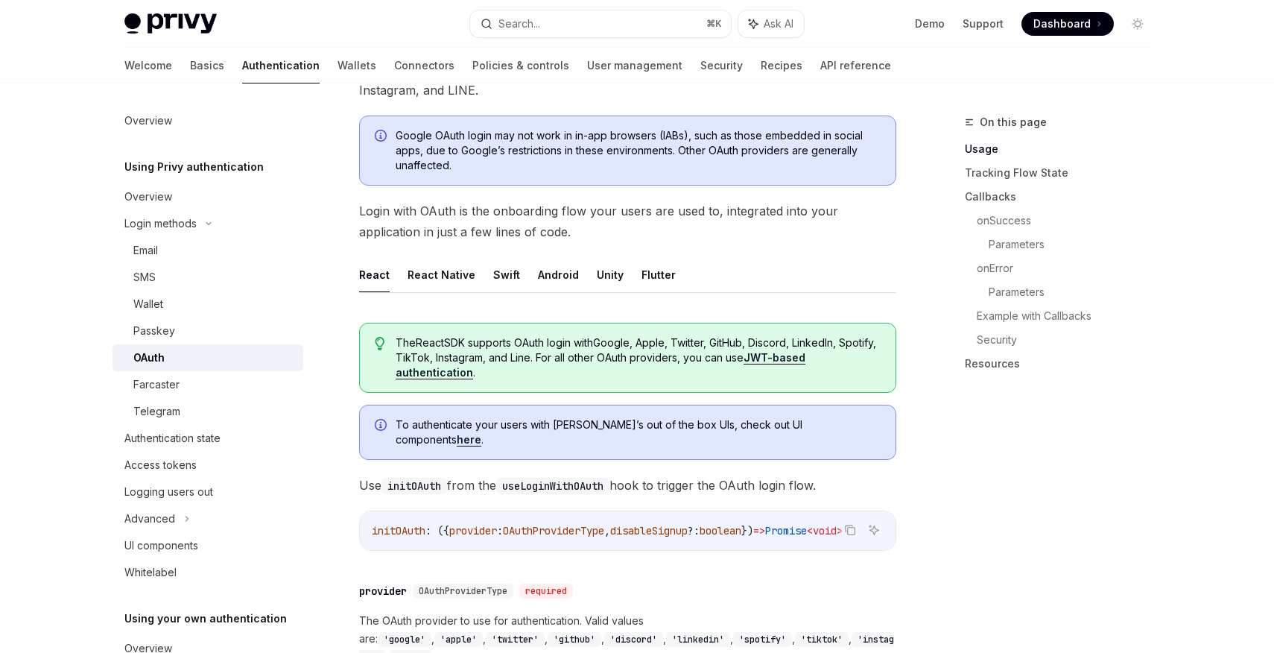
scroll to position [156, 0]
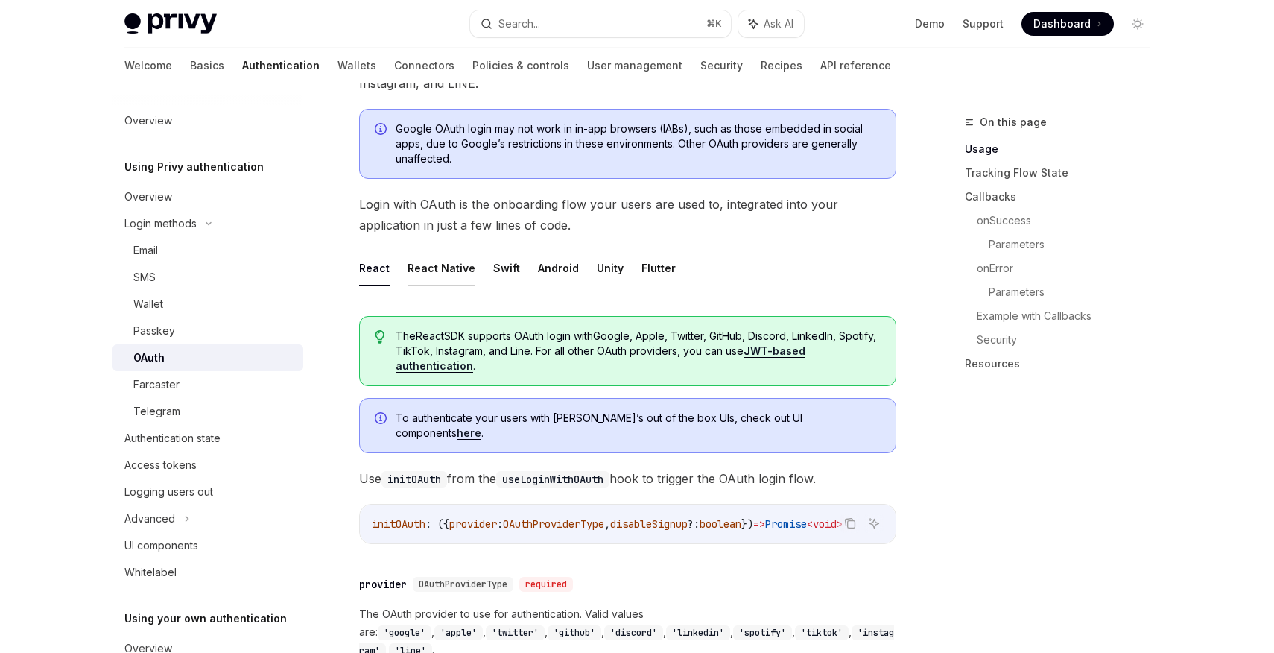
click at [421, 262] on button "React Native" at bounding box center [441, 267] width 68 height 35
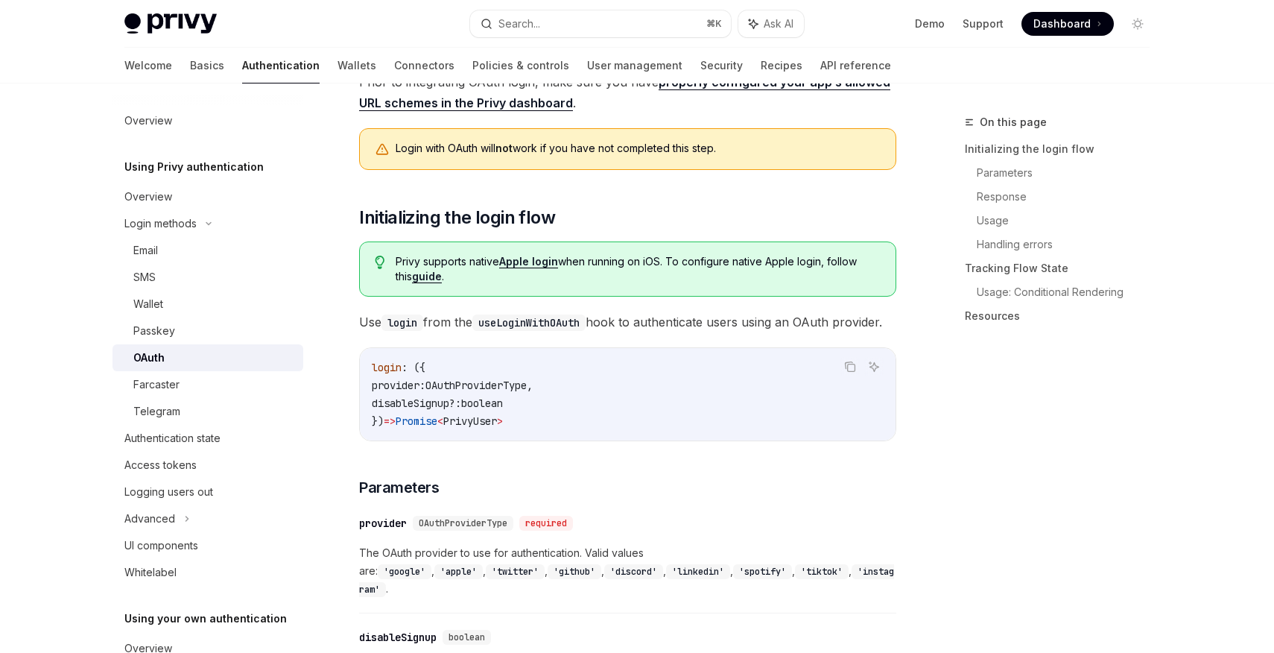
scroll to position [679, 0]
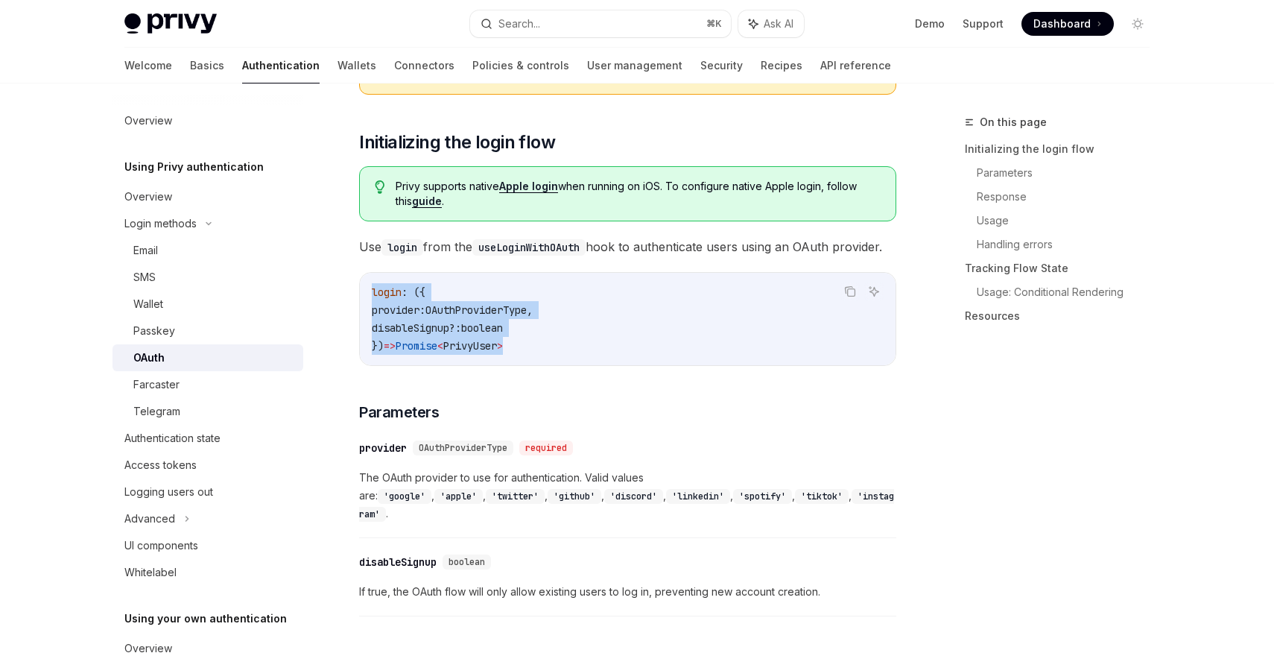
drag, startPoint x: 524, startPoint y: 327, endPoint x: 522, endPoint y: 268, distance: 58.9
click at [522, 273] on div "login : ({ provider: OAuthProviderType , disableSignup? : boolean }) => Promise…" at bounding box center [628, 319] width 536 height 92
click at [431, 489] on code "'google'" at bounding box center [405, 496] width 54 height 15
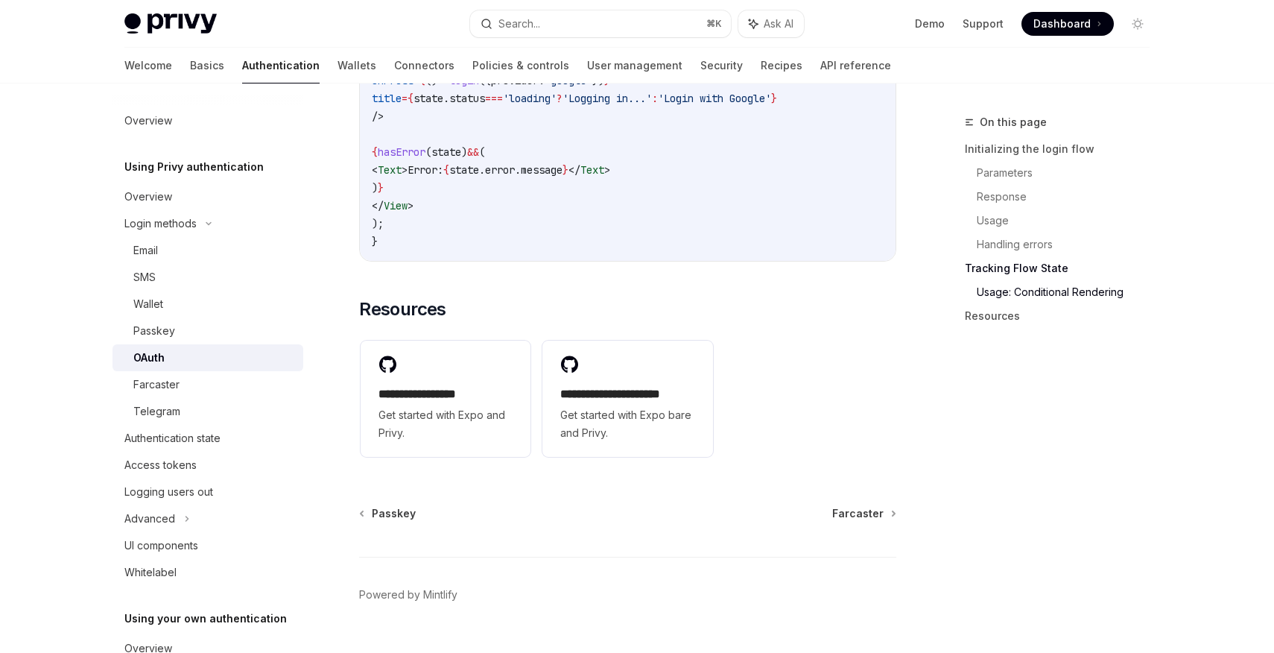
scroll to position [3063, 0]
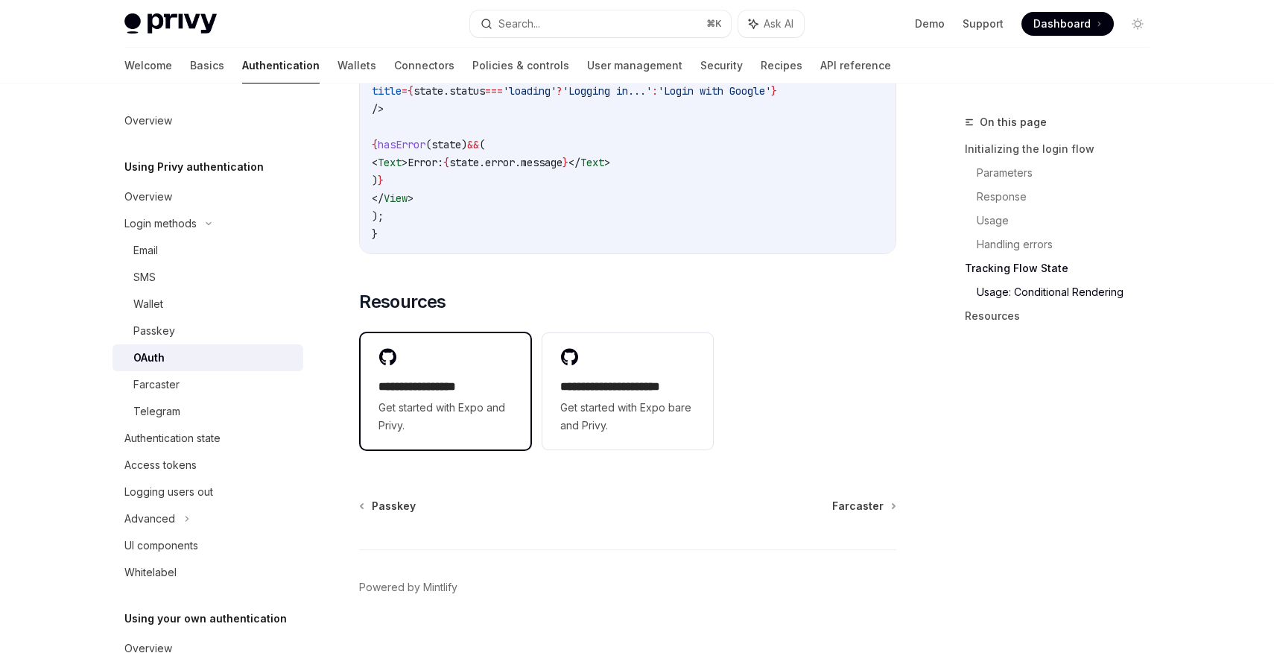
click at [476, 406] on span "Get started with Expo and Privy." at bounding box center [445, 417] width 134 height 36
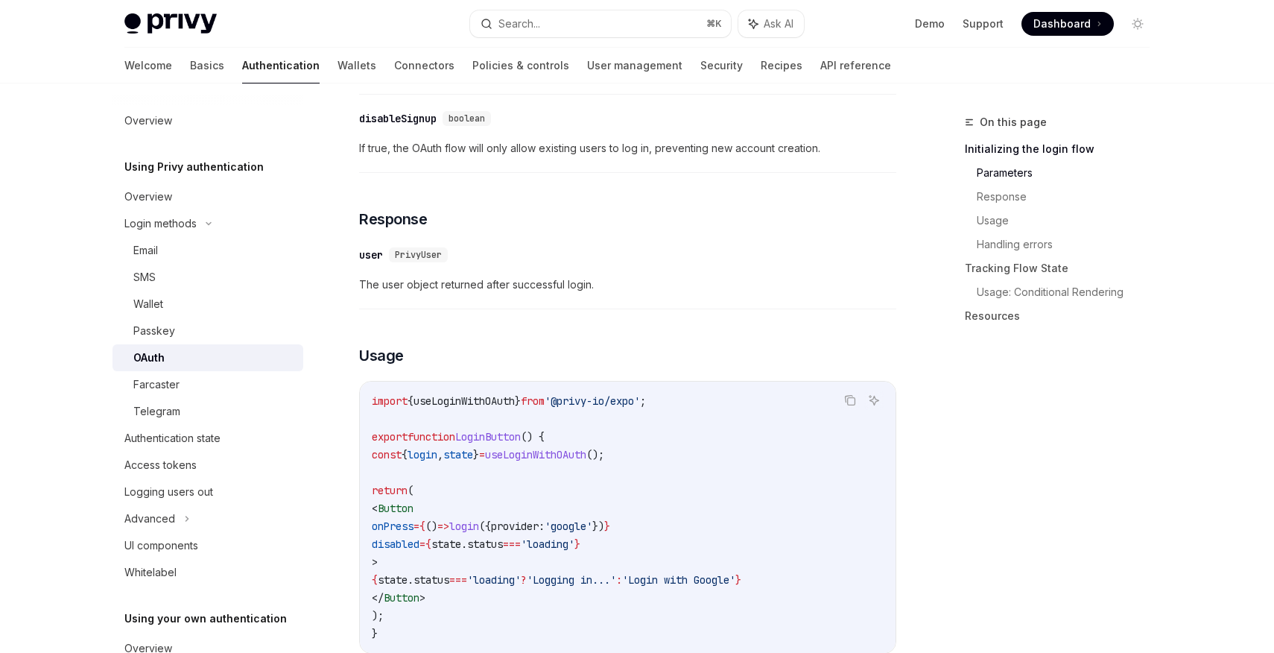
scroll to position [1177, 0]
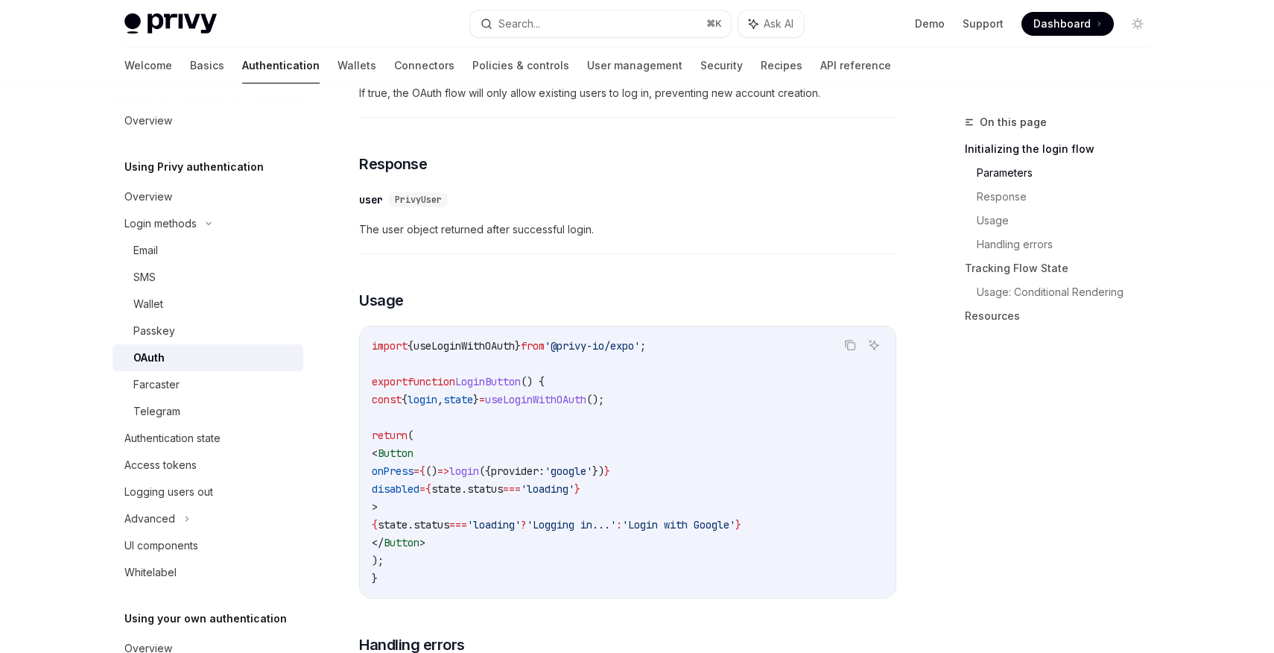
click at [545, 464] on span "provider:" at bounding box center [518, 470] width 54 height 13
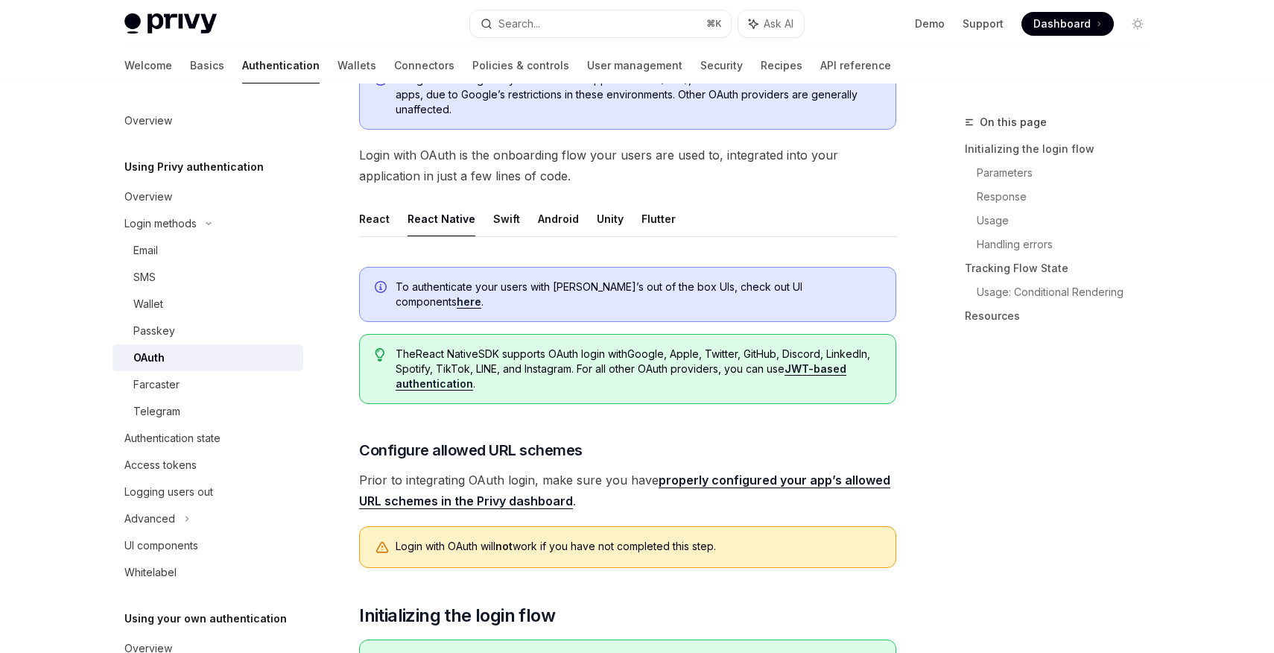
scroll to position [181, 0]
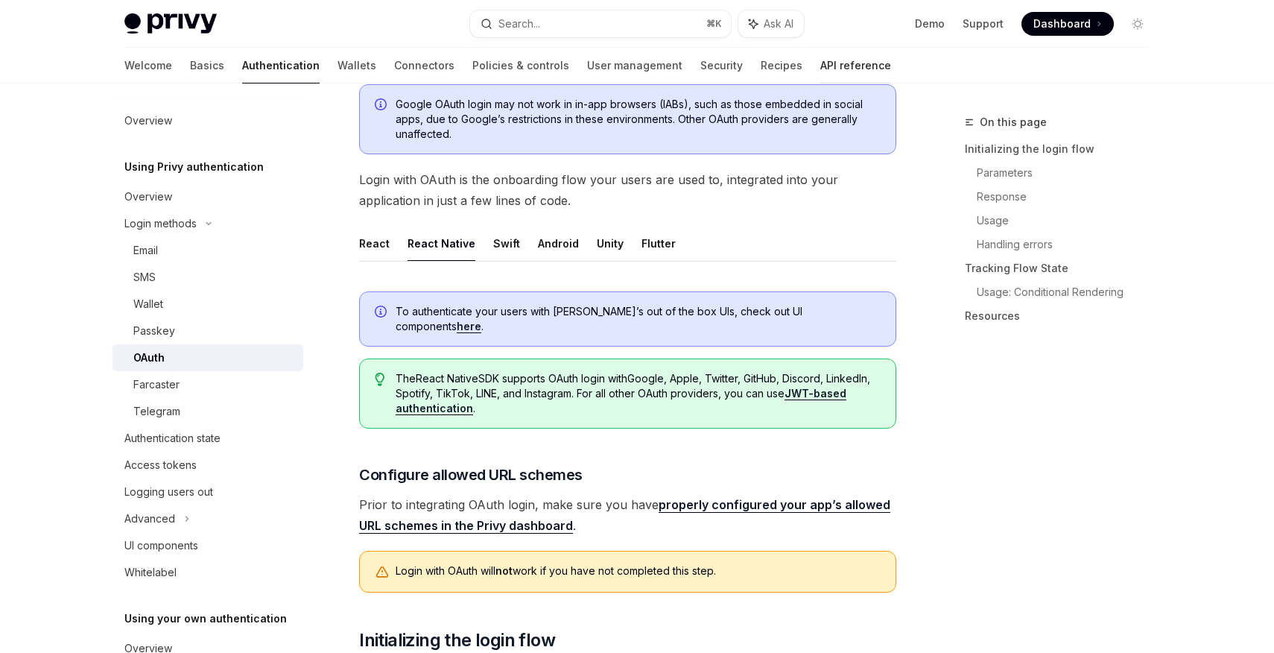
click at [820, 64] on link "API reference" at bounding box center [855, 66] width 71 height 36
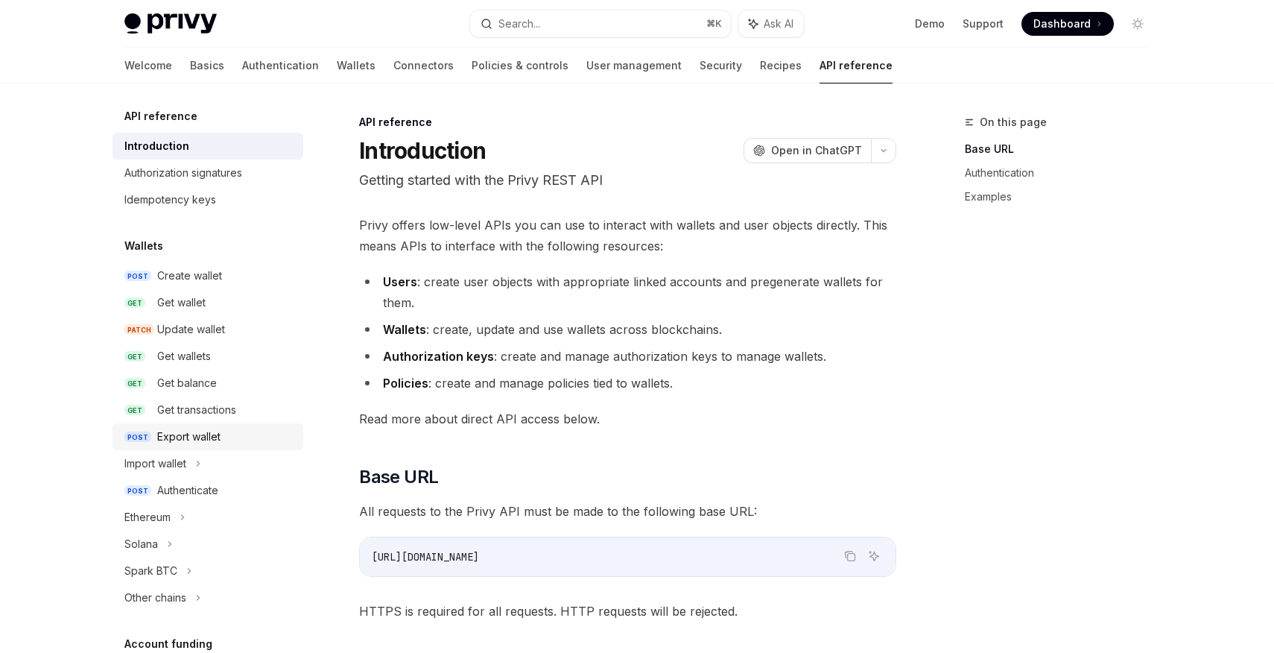
click at [214, 440] on div "Export wallet" at bounding box center [188, 437] width 63 height 18
type textarea "*"
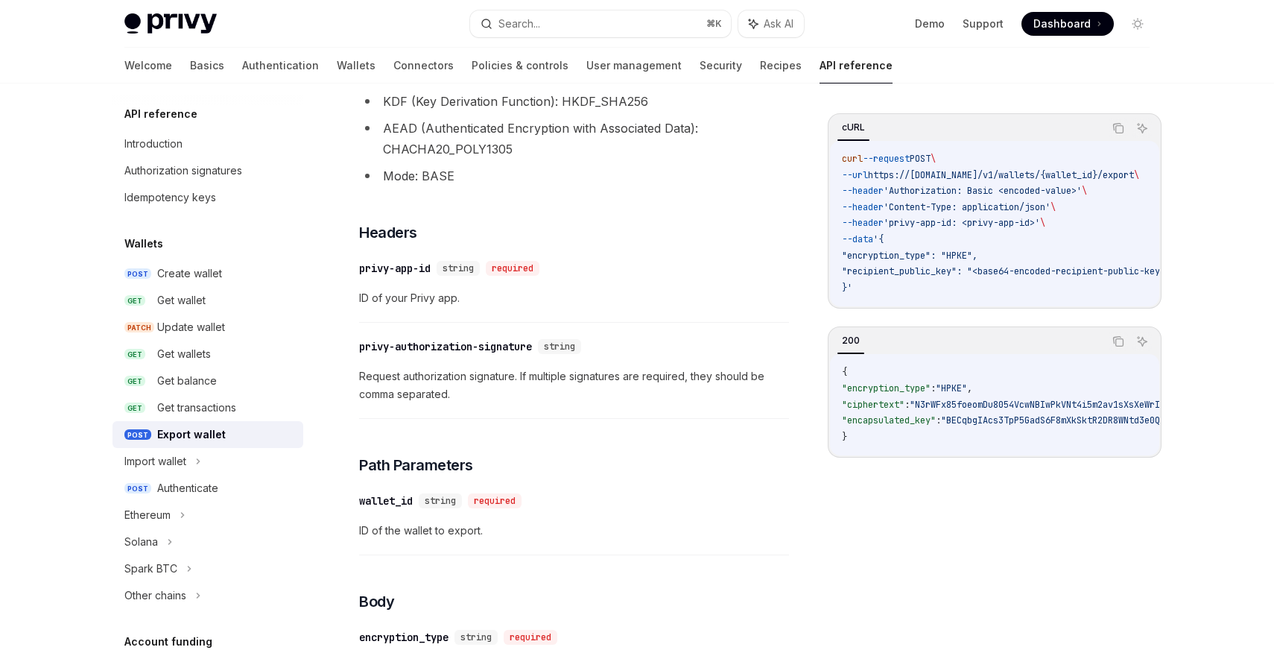
scroll to position [272, 0]
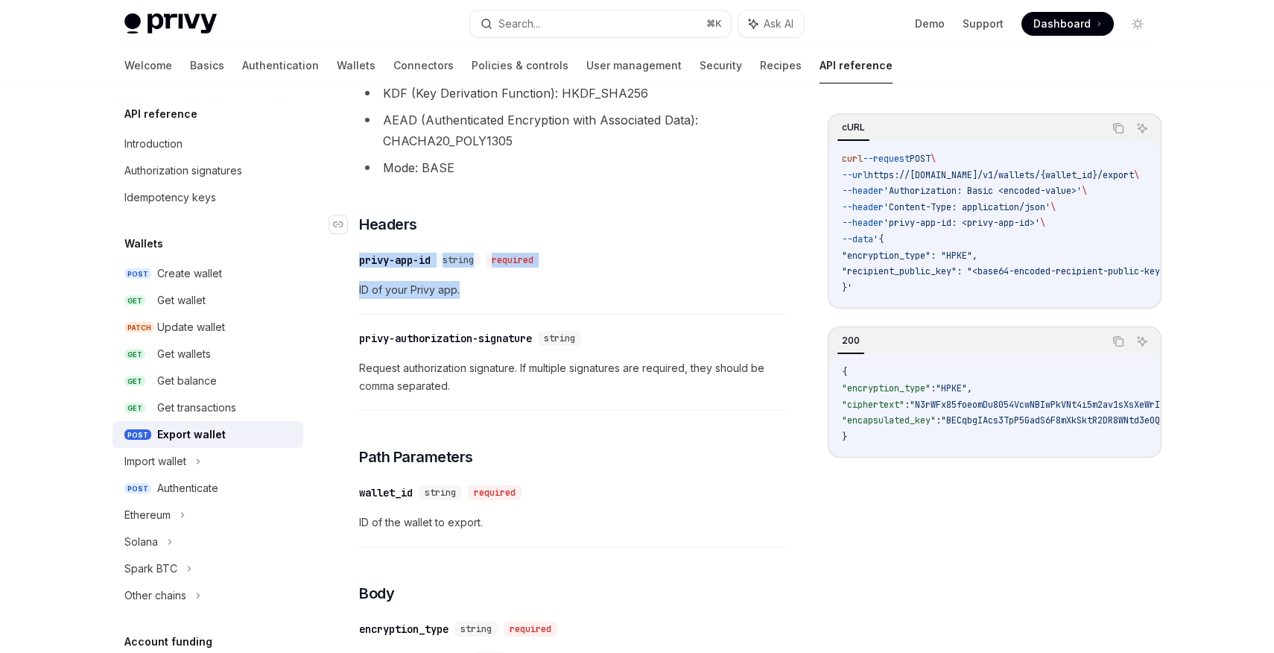
drag, startPoint x: 509, startPoint y: 302, endPoint x: 506, endPoint y: 229, distance: 73.1
click at [506, 229] on div "This endpoint exports a wallet’s private key using Hybrid Public Key Encryption…" at bounding box center [574, 553] width 430 height 1108
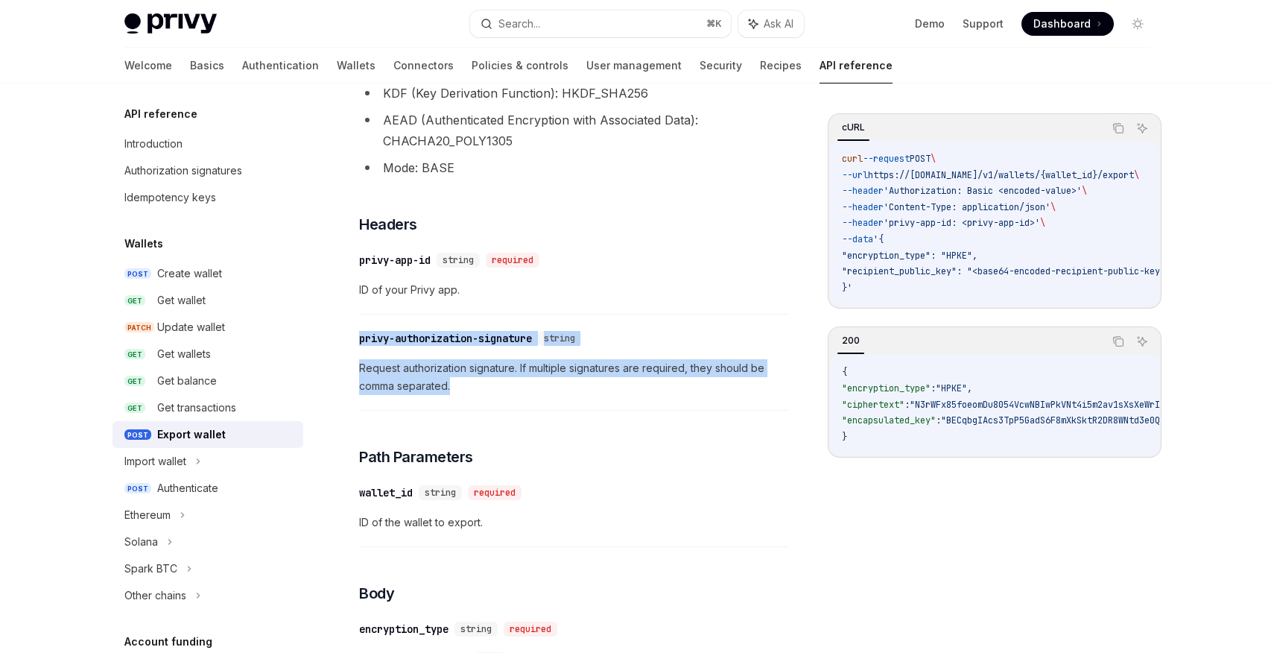
drag, startPoint x: 553, startPoint y: 387, endPoint x: 543, endPoint y: 305, distance: 83.3
click at [543, 305] on div "This endpoint exports a wallet’s private key using Hybrid Public Key Encryption…" at bounding box center [574, 553] width 430 height 1108
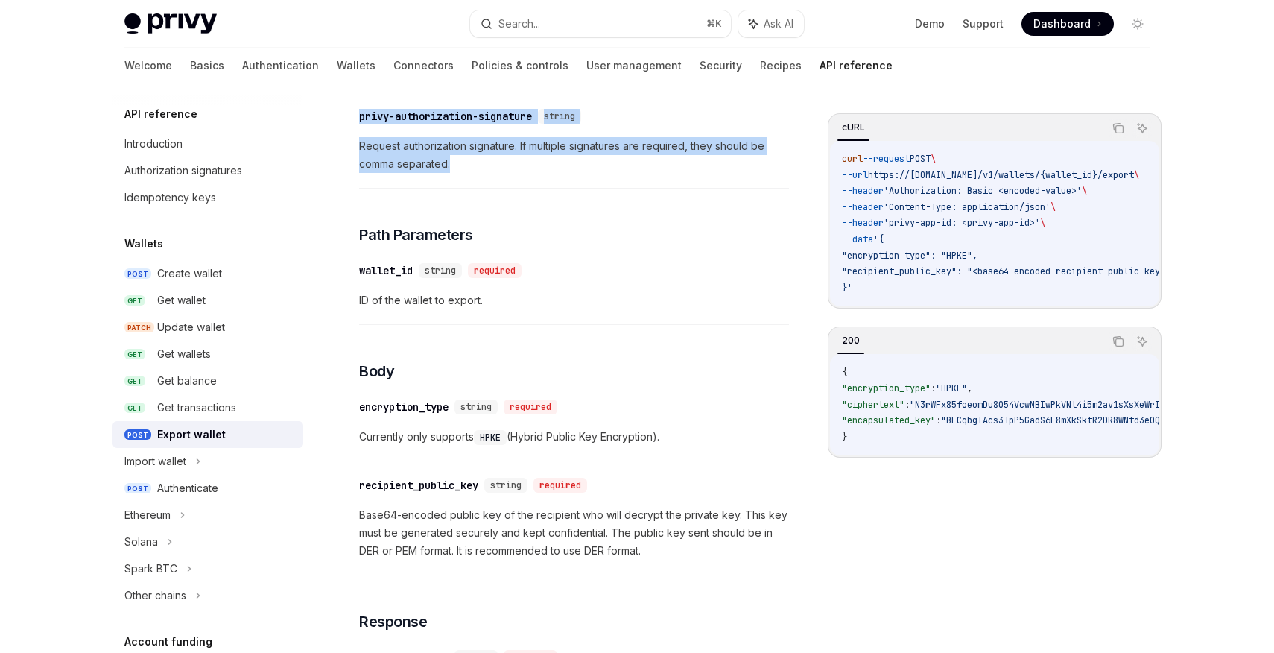
scroll to position [495, 0]
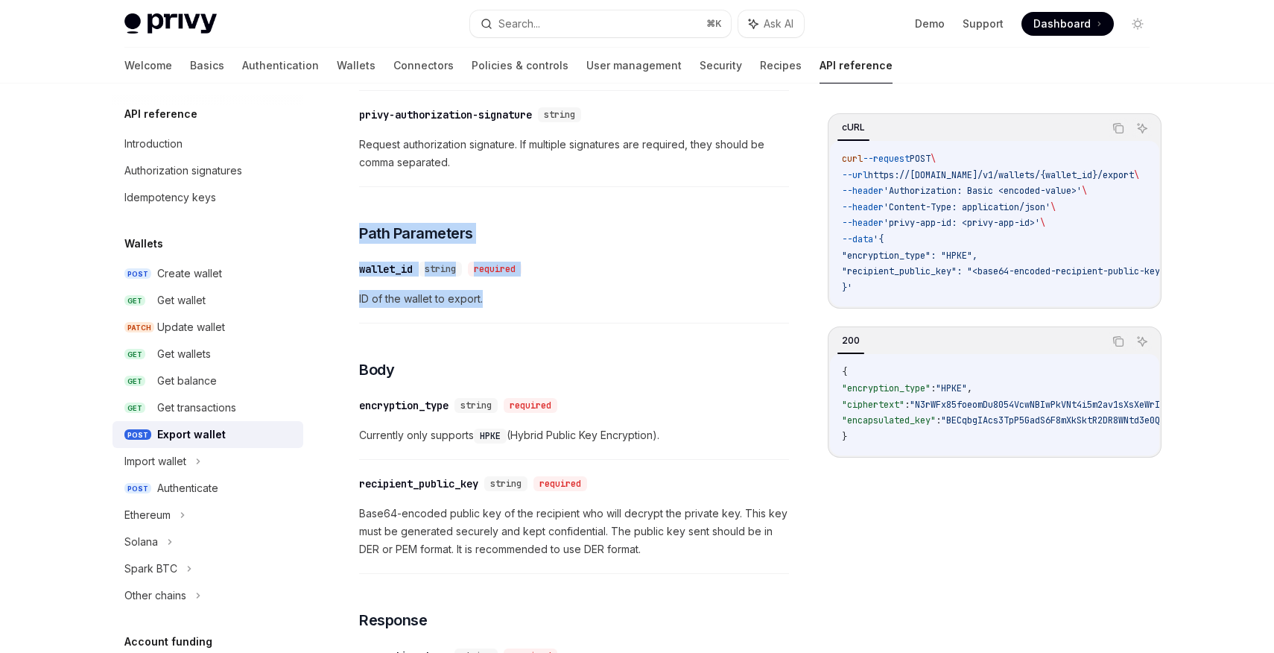
drag, startPoint x: 543, startPoint y: 305, endPoint x: 530, endPoint y: 199, distance: 106.6
click at [530, 199] on div "This endpoint exports a wallet’s private key using Hybrid Public Key Encryption…" at bounding box center [574, 330] width 430 height 1108
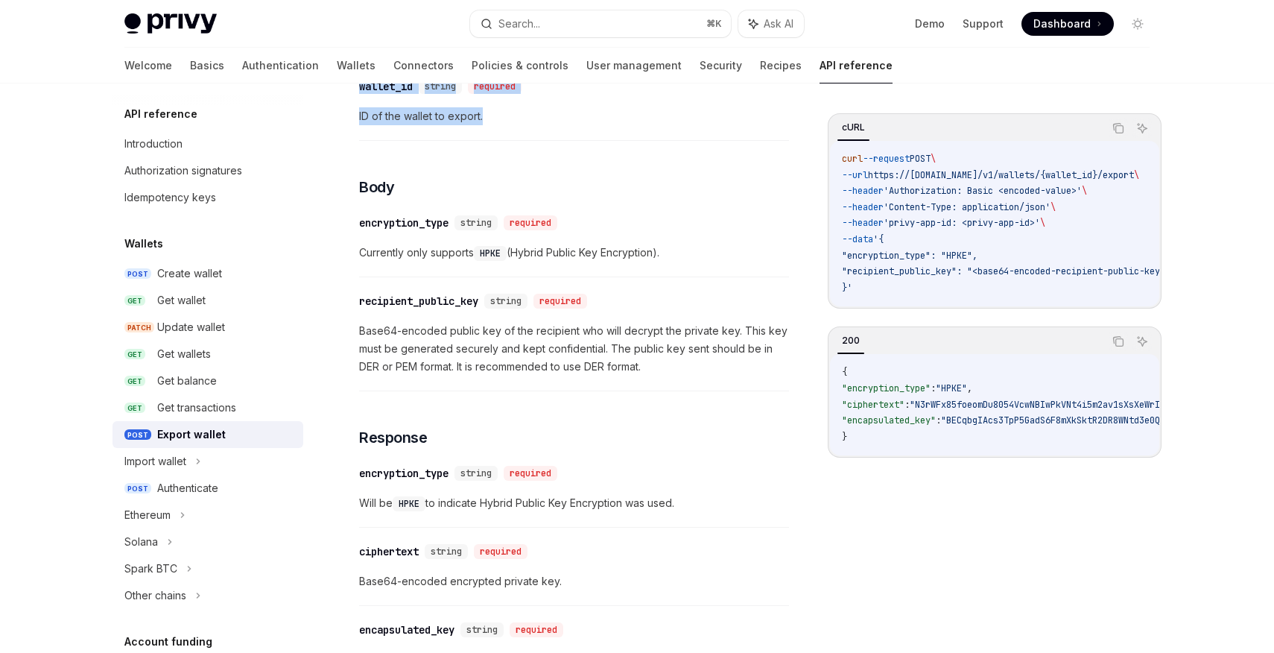
scroll to position [693, 0]
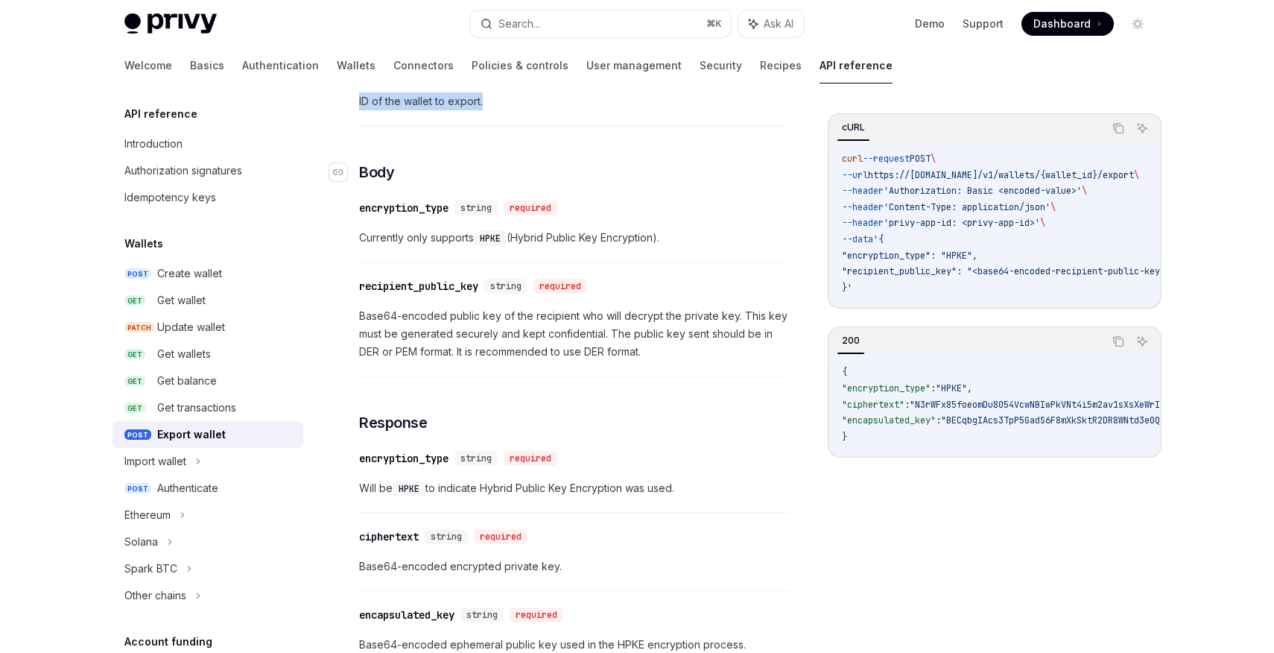
drag, startPoint x: 572, startPoint y: 257, endPoint x: 553, endPoint y: 179, distance: 80.6
click at [553, 179] on div "This endpoint exports a wallet’s private key using Hybrid Public Key Encryption…" at bounding box center [574, 132] width 430 height 1108
click at [565, 241] on span "Currently only supports HPKE (Hybrid Public Key Encryption)." at bounding box center [574, 238] width 430 height 18
click at [565, 338] on span "Base64-encoded public key of the recipient who will decrypt the private key. Th…" at bounding box center [574, 334] width 430 height 54
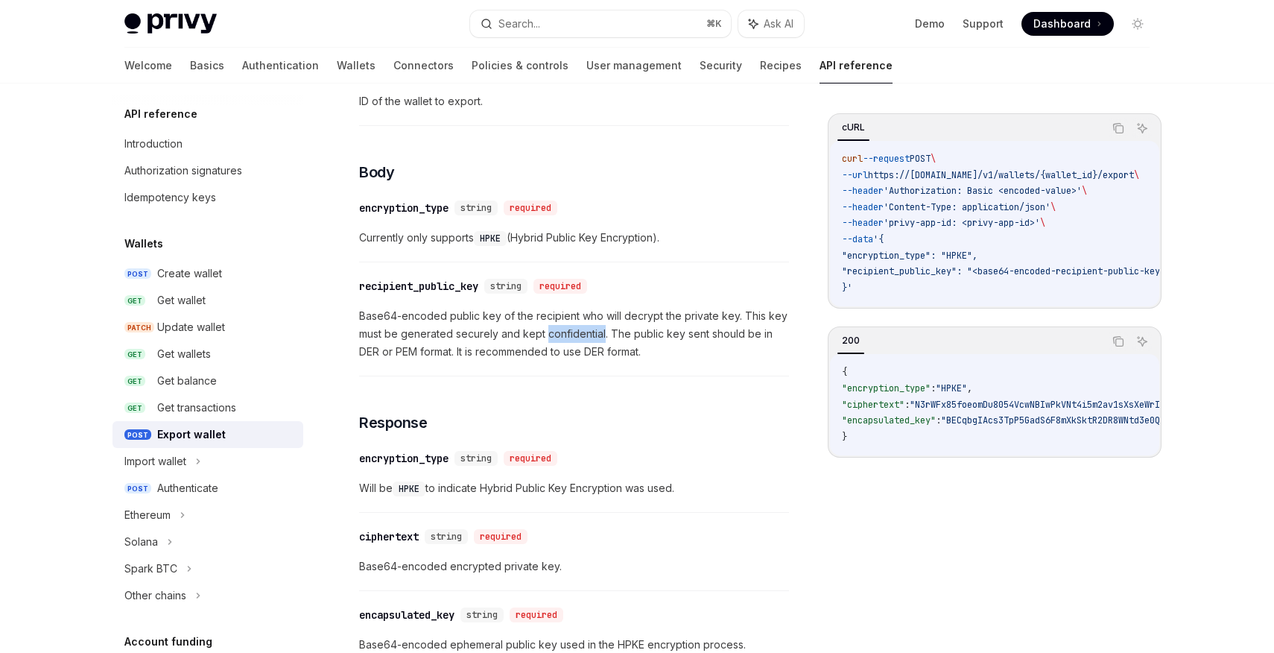
click at [565, 338] on span "Base64-encoded public key of the recipient who will decrypt the private key. Th…" at bounding box center [574, 334] width 430 height 54
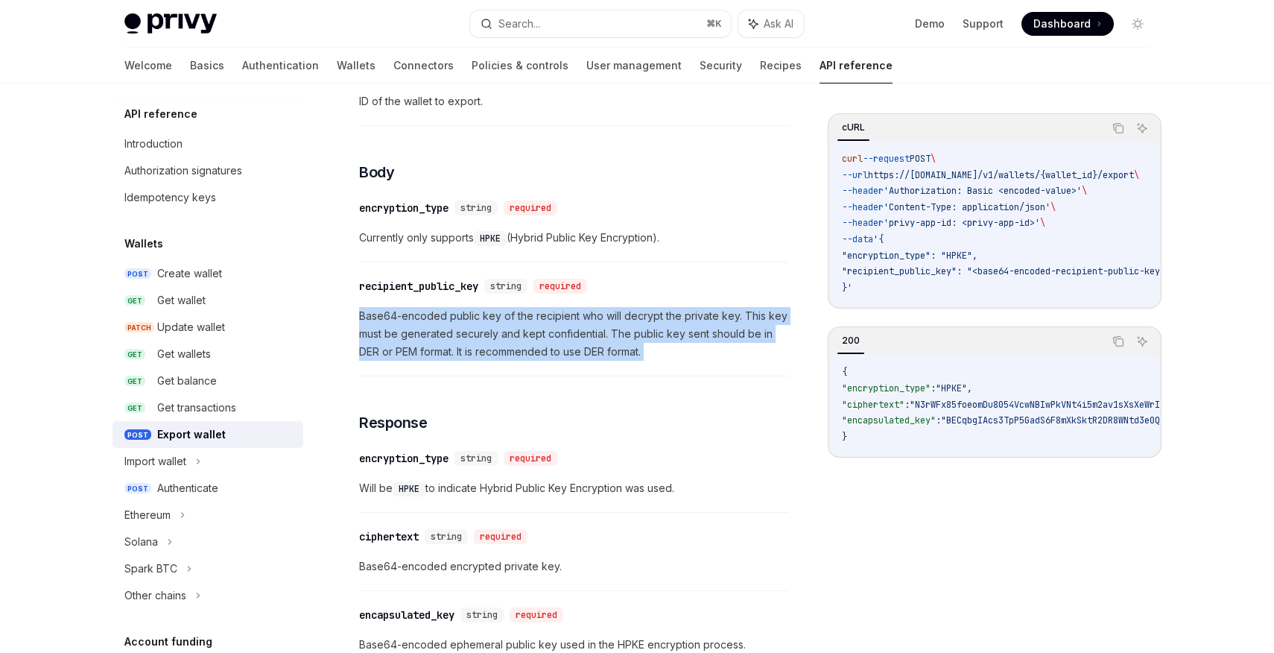
click at [565, 338] on span "Base64-encoded public key of the recipient who will decrypt the private key. Th…" at bounding box center [574, 334] width 430 height 54
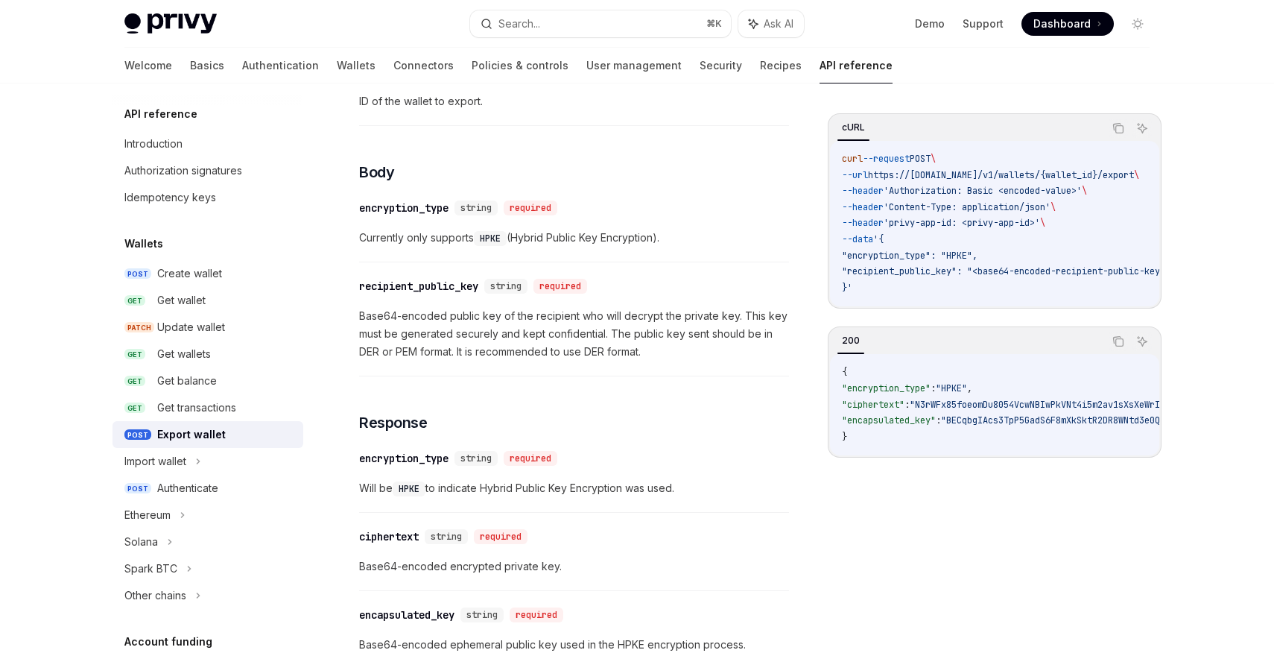
click at [565, 338] on span "Base64-encoded public key of the recipient who will decrypt the private key. Th…" at bounding box center [574, 334] width 430 height 54
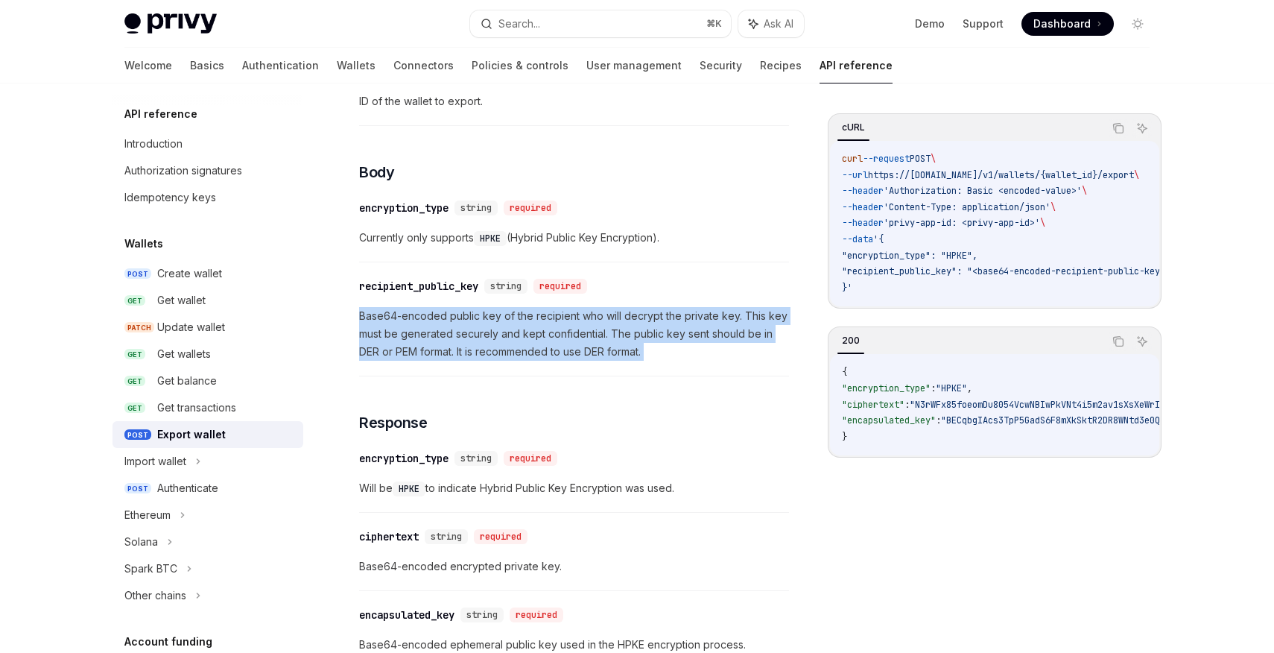
click at [565, 338] on span "Base64-encoded public key of the recipient who will decrypt the private key. Th…" at bounding box center [574, 334] width 430 height 54
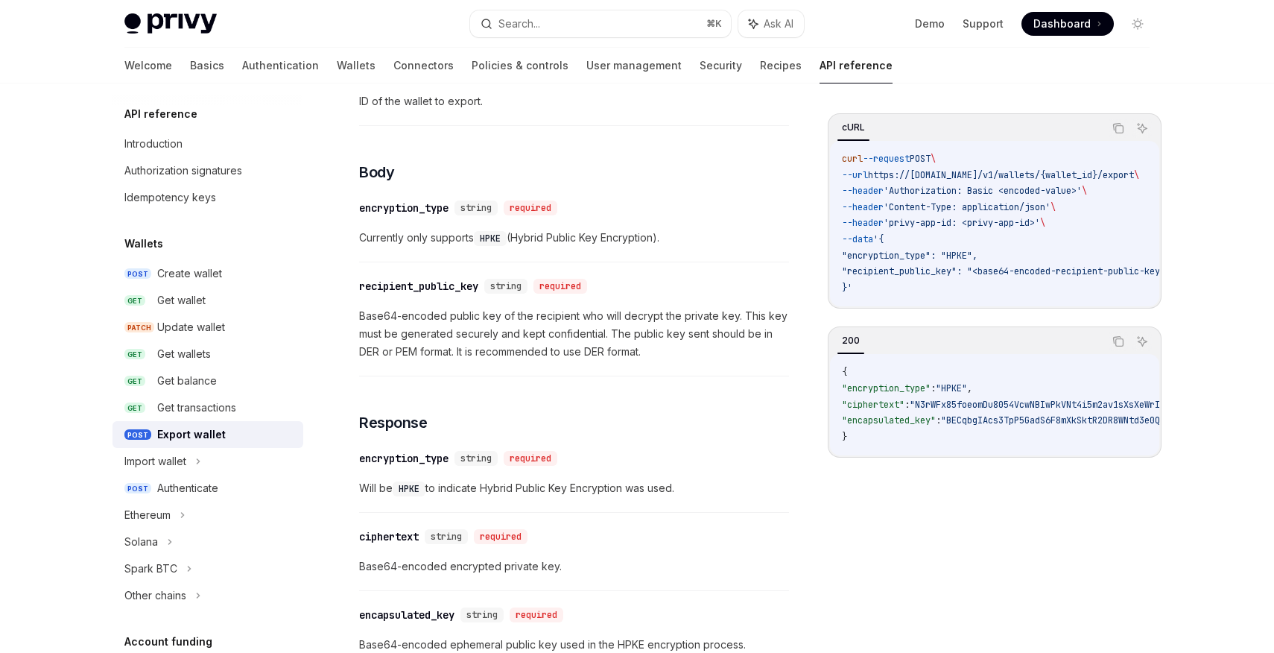
click at [565, 338] on span "Base64-encoded public key of the recipient who will decrypt the private key. Th…" at bounding box center [574, 334] width 430 height 54
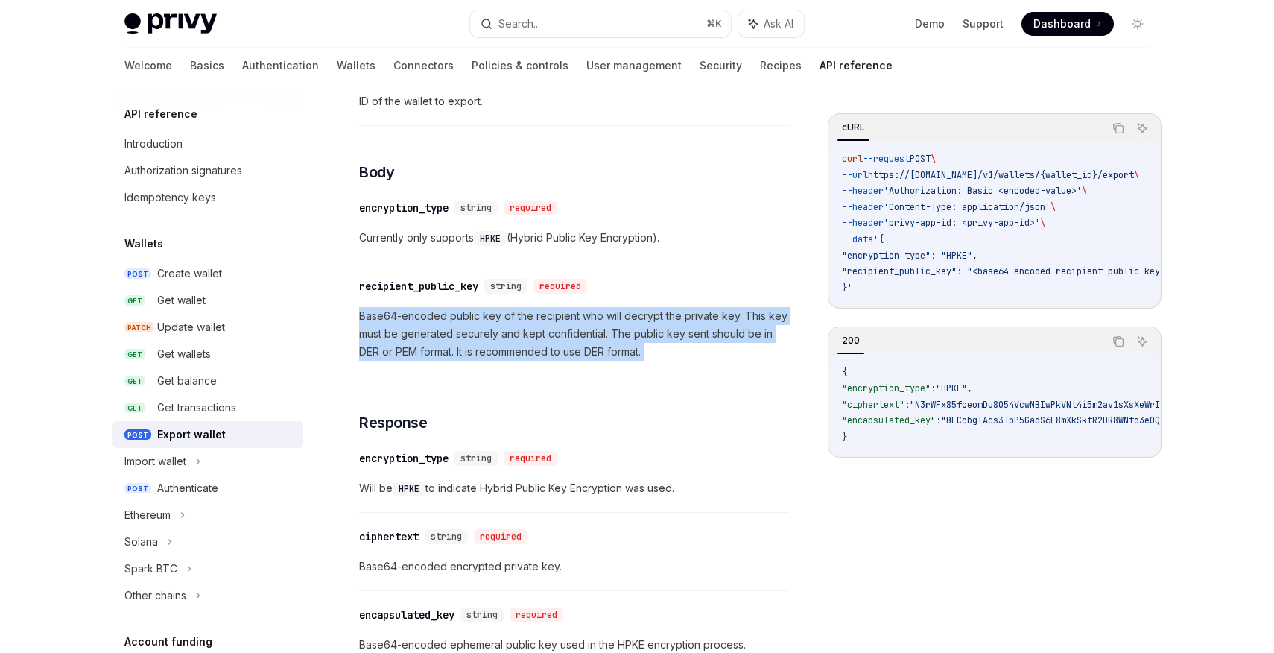
click at [565, 338] on span "Base64-encoded public key of the recipient who will decrypt the private key. Th…" at bounding box center [574, 334] width 430 height 54
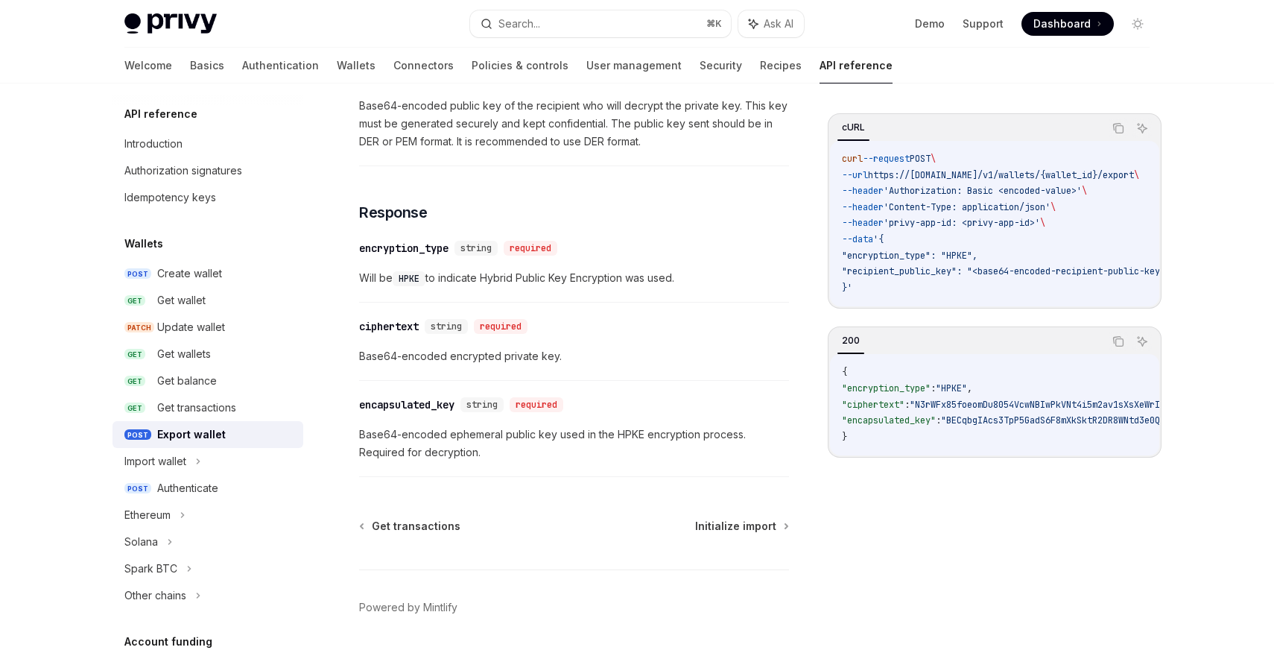
scroll to position [948, 0]
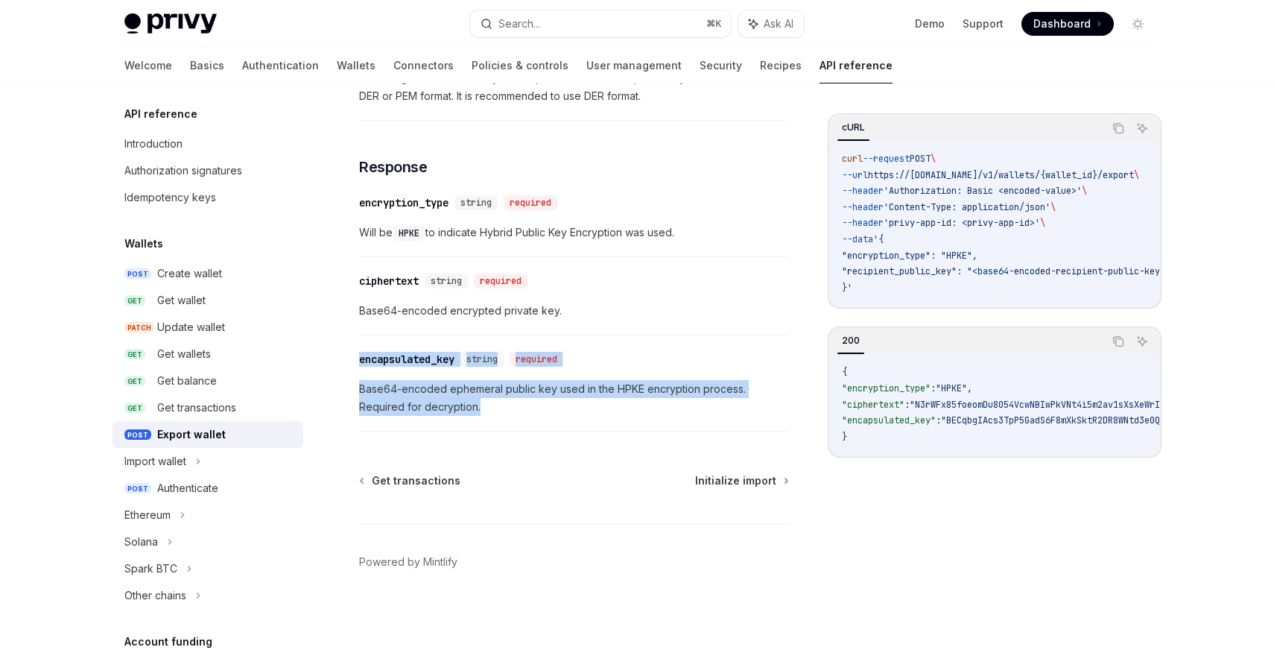
drag, startPoint x: 611, startPoint y: 406, endPoint x: 605, endPoint y: 305, distance: 101.5
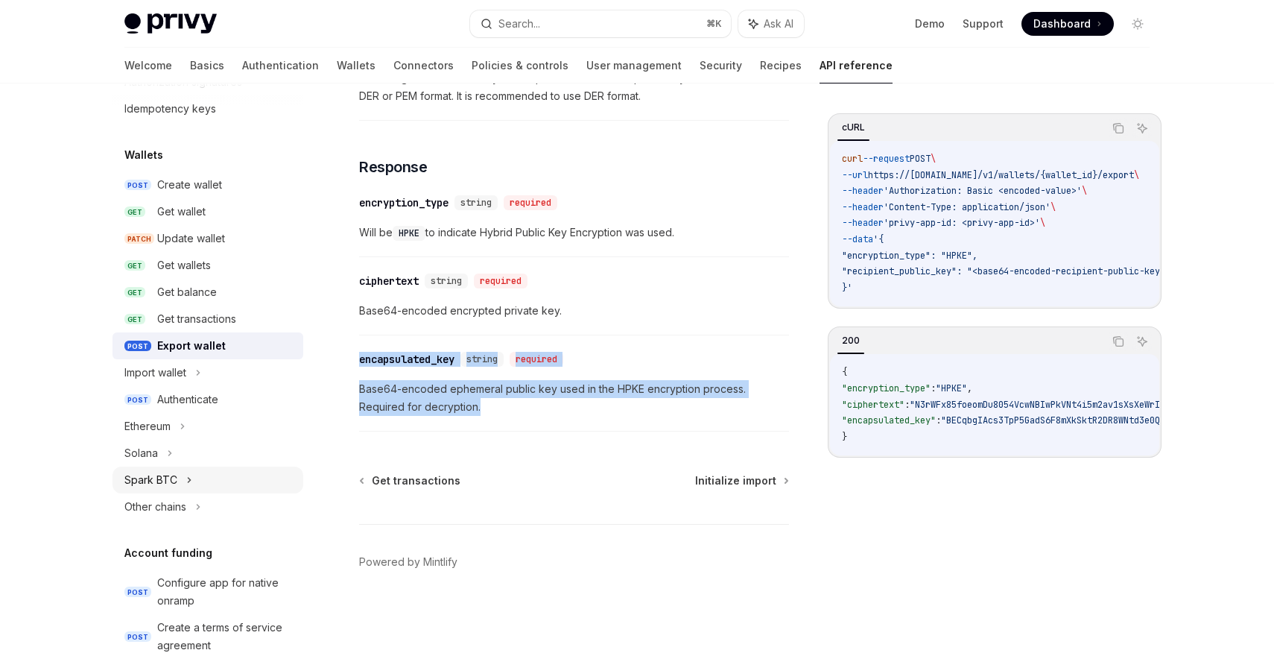
scroll to position [0, 0]
